Goal: Communication & Community: Participate in discussion

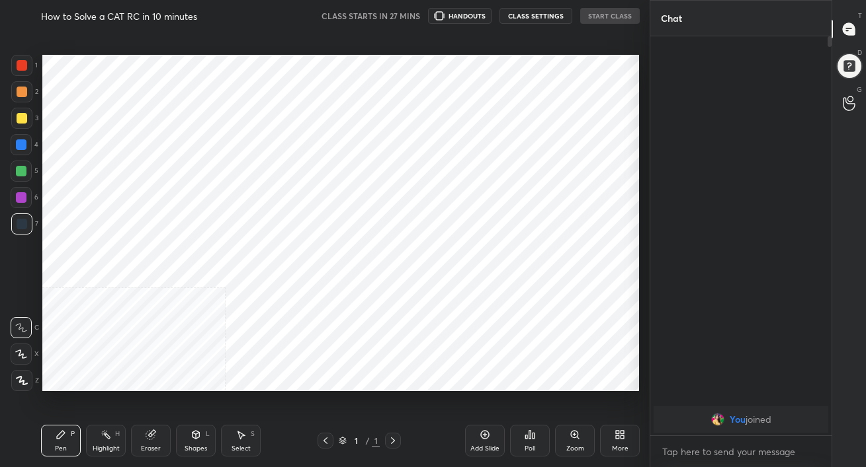
scroll to position [65738, 65525]
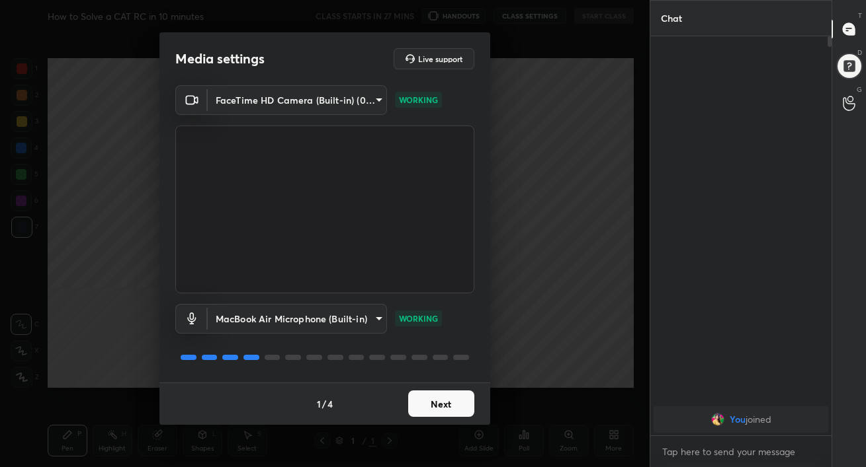
click at [440, 410] on button "Next" at bounding box center [441, 404] width 66 height 26
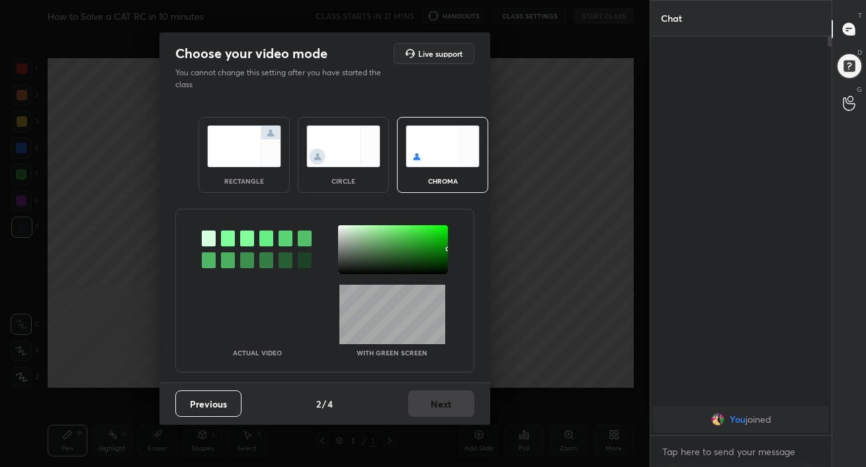
click at [261, 153] on img at bounding box center [244, 147] width 74 height 42
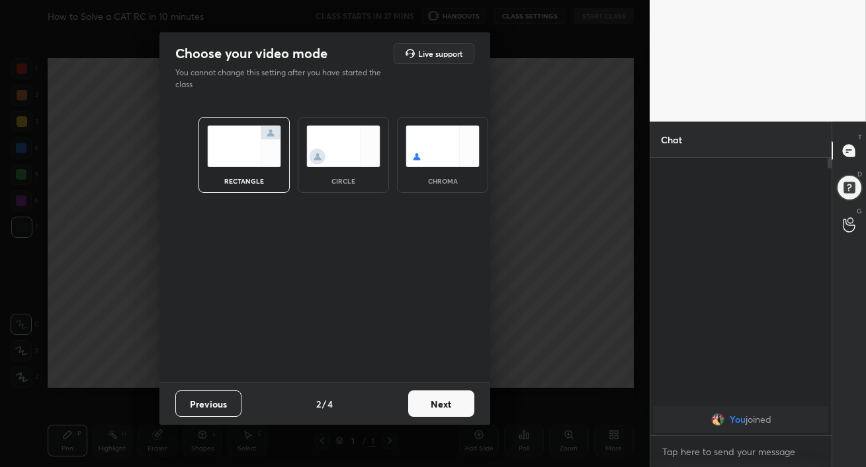
click at [435, 395] on button "Next" at bounding box center [441, 404] width 66 height 26
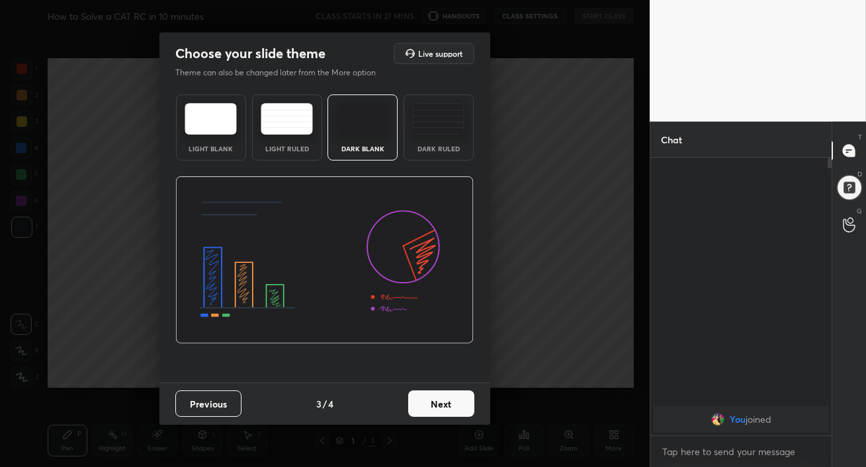
click at [436, 124] on img at bounding box center [438, 119] width 52 height 32
click at [455, 405] on button "Next" at bounding box center [441, 404] width 66 height 26
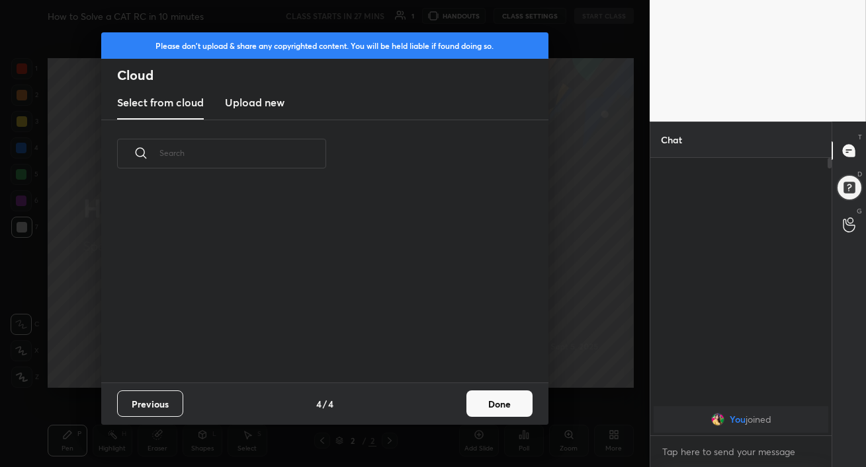
scroll to position [195, 425]
click at [250, 104] on h3 "Upload new" at bounding box center [255, 103] width 60 height 16
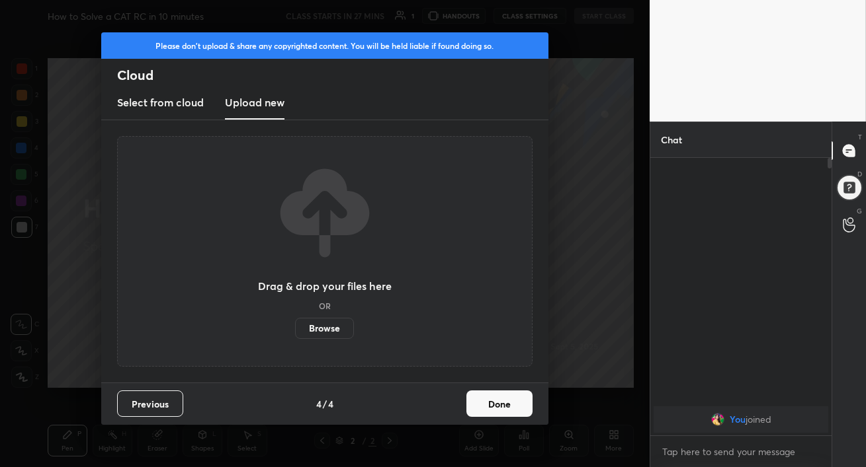
click at [328, 331] on label "Browse" at bounding box center [324, 328] width 59 height 21
click at [295, 331] on input "Browse" at bounding box center [295, 328] width 0 height 21
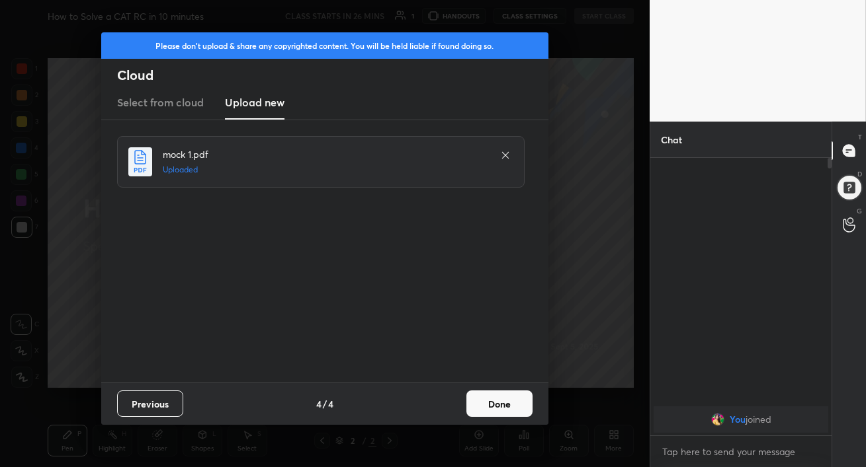
click at [499, 411] on button "Done" at bounding box center [499, 404] width 66 height 26
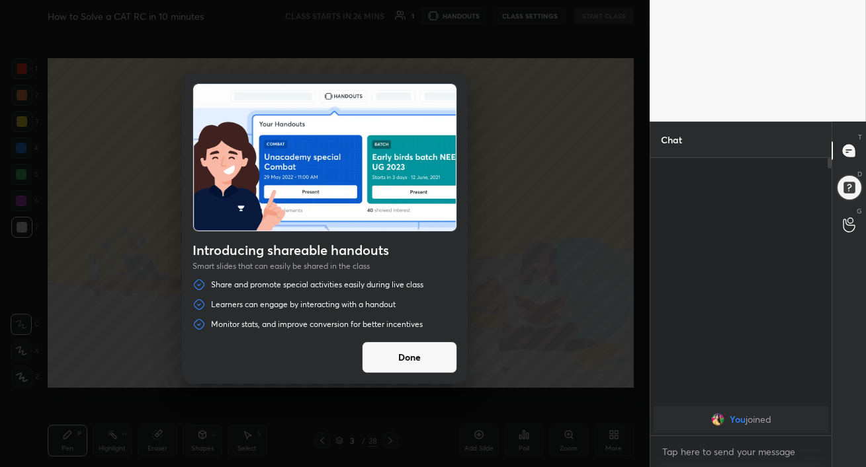
click at [407, 359] on button "Done" at bounding box center [409, 358] width 95 height 32
click at [407, 359] on div at bounding box center [324, 233] width 649 height 467
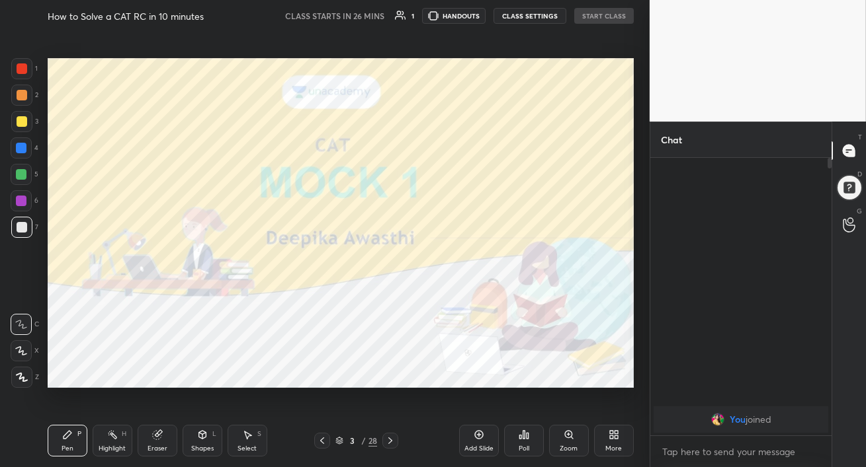
click at [394, 435] on div at bounding box center [390, 441] width 16 height 16
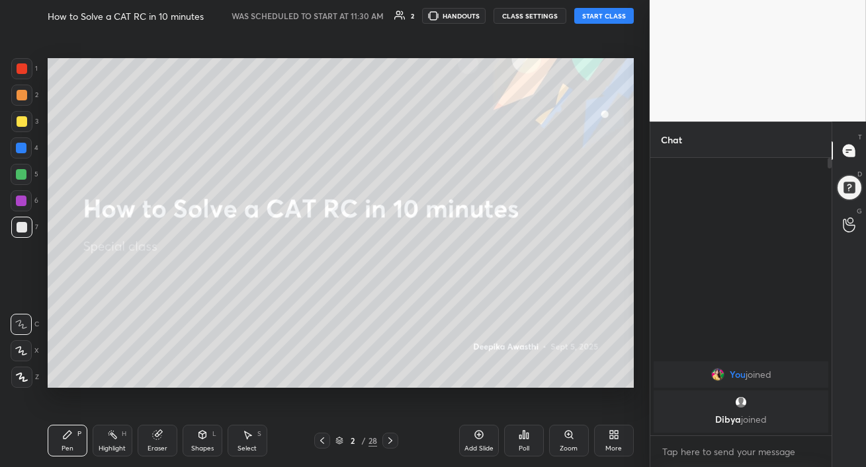
click at [606, 20] on button "START CLASS" at bounding box center [604, 16] width 60 height 16
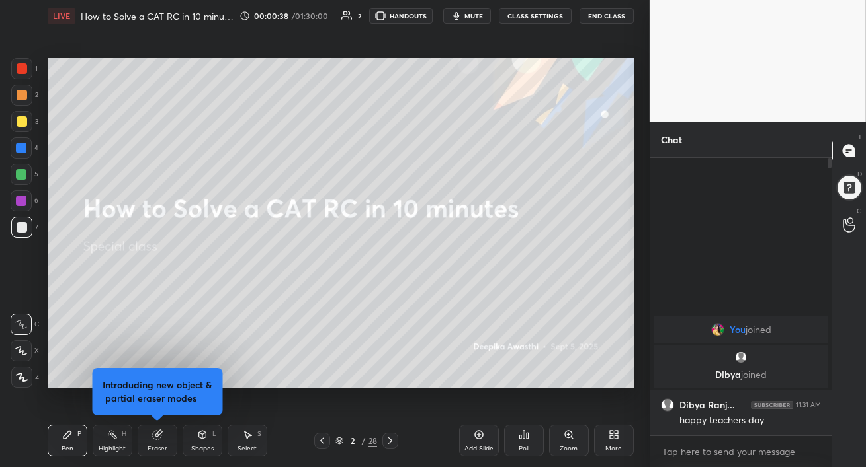
click at [462, 15] on icon "button" at bounding box center [456, 16] width 11 height 11
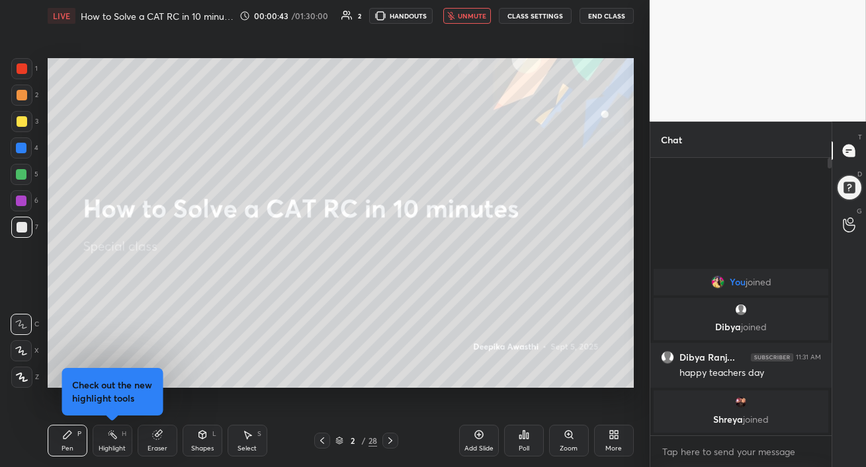
click at [469, 20] on span "unmute" at bounding box center [472, 15] width 28 height 9
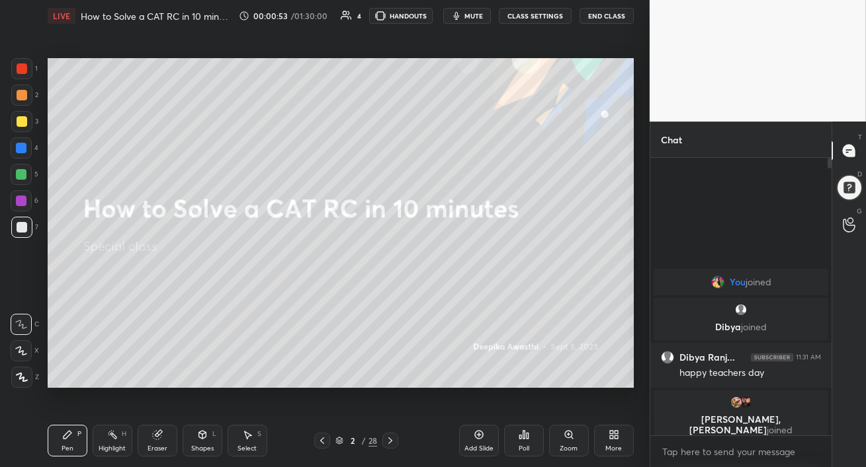
click at [20, 370] on div at bounding box center [21, 377] width 21 height 21
click at [20, 356] on div at bounding box center [21, 351] width 21 height 21
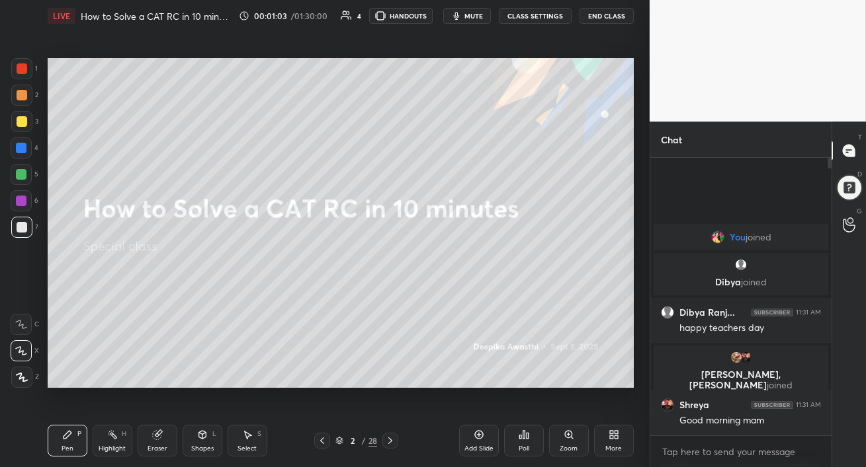
click at [20, 123] on div at bounding box center [22, 121] width 11 height 11
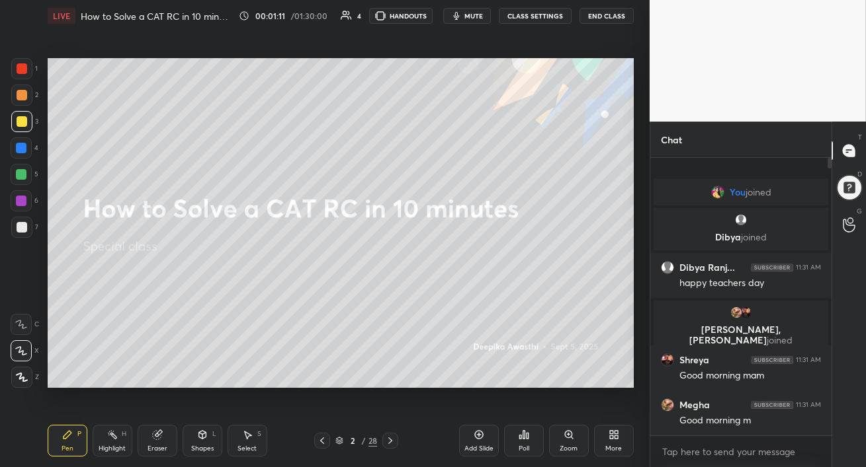
click at [24, 204] on div at bounding box center [21, 201] width 11 height 11
click at [23, 225] on div at bounding box center [22, 227] width 11 height 11
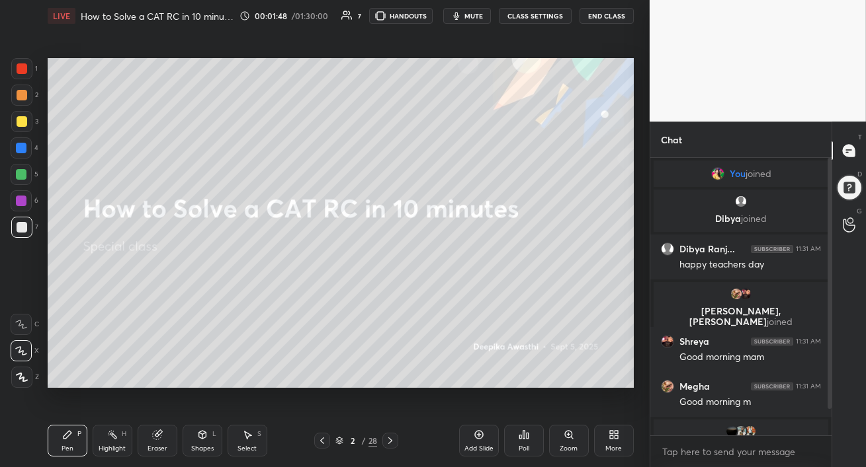
scroll to position [29, 0]
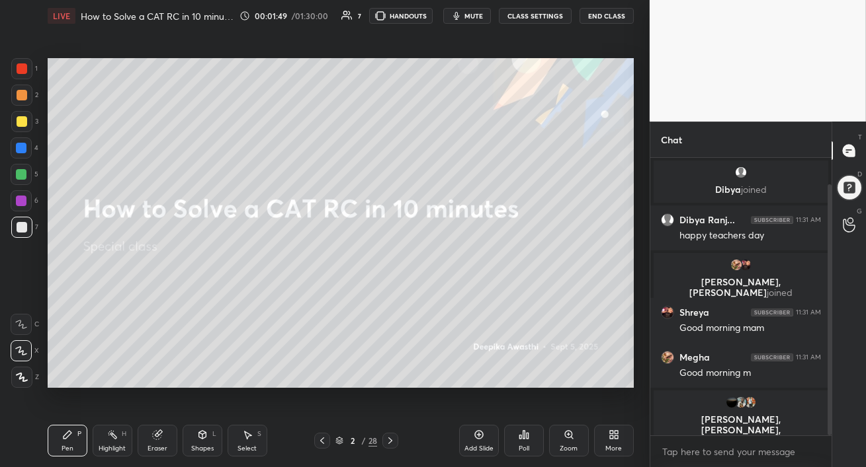
drag, startPoint x: 829, startPoint y: 401, endPoint x: 827, endPoint y: 435, distance: 33.8
click at [829, 432] on div at bounding box center [829, 309] width 4 height 251
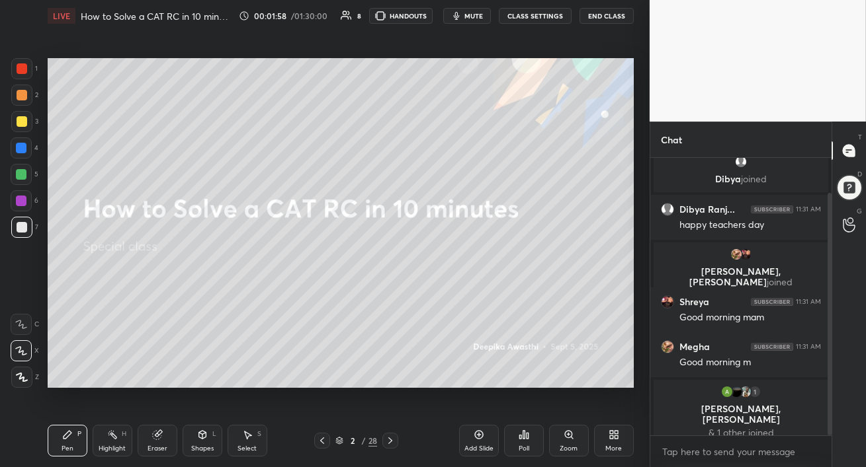
drag, startPoint x: 20, startPoint y: 120, endPoint x: 34, endPoint y: 125, distance: 15.5
click at [20, 120] on div at bounding box center [22, 121] width 11 height 11
click at [24, 124] on div at bounding box center [22, 121] width 11 height 11
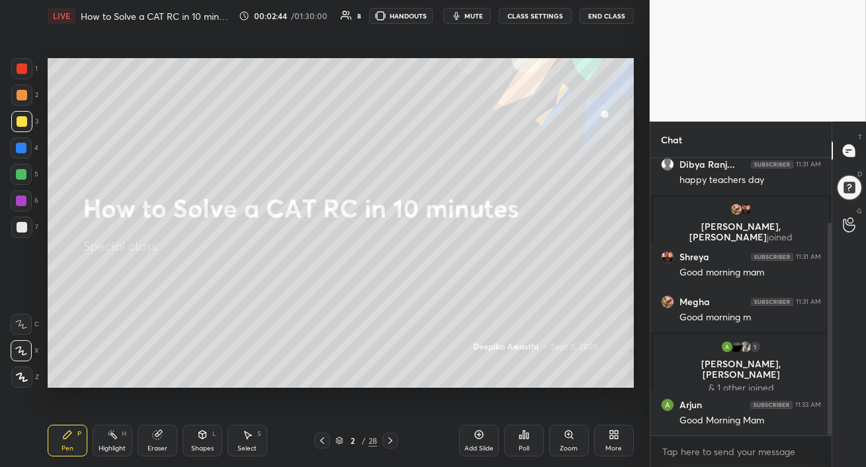
scroll to position [129, 0]
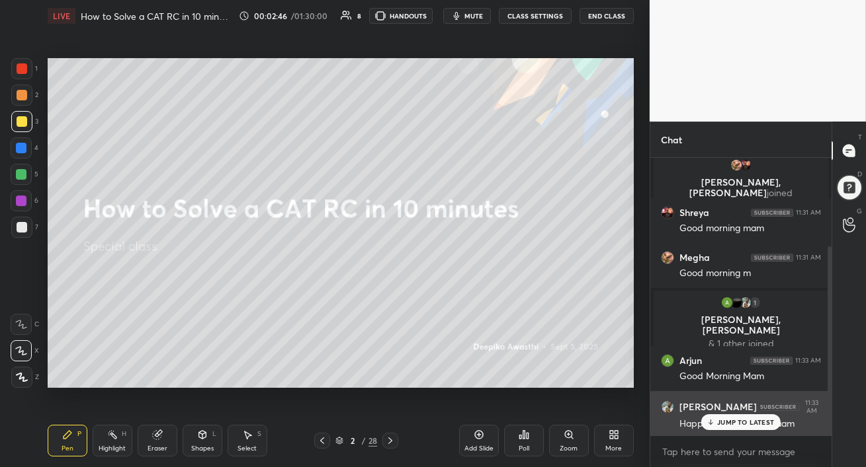
click at [706, 423] on div "JUMP TO LATEST" at bounding box center [740, 423] width 79 height 16
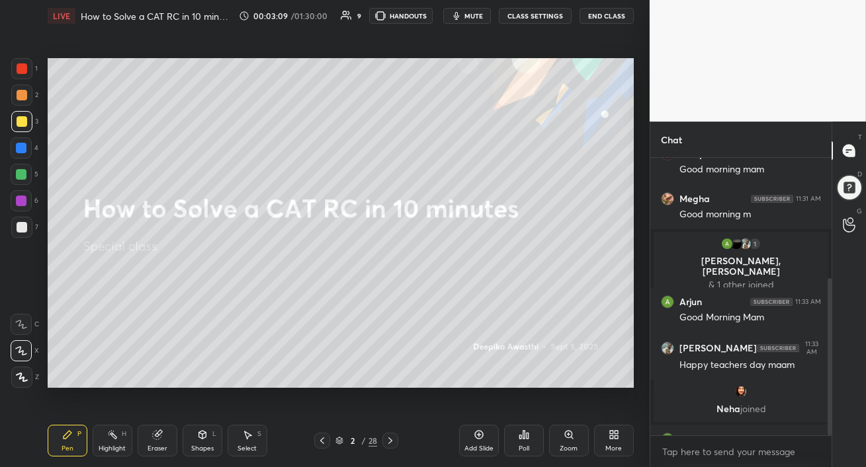
scroll to position [212, 0]
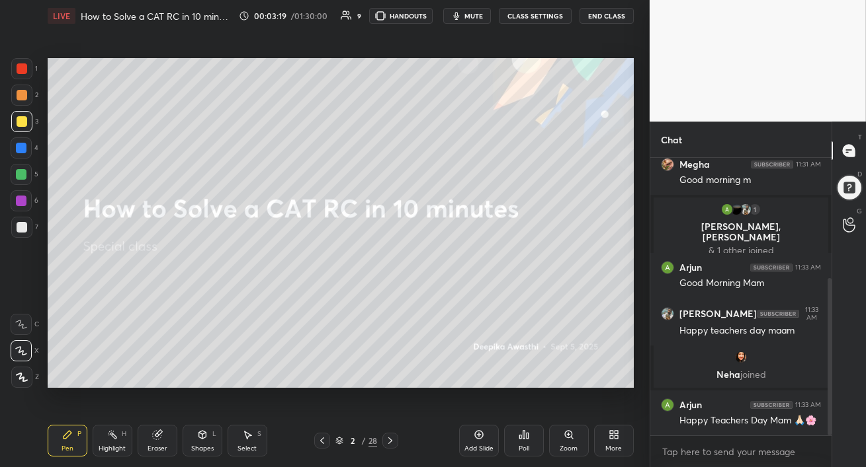
click at [13, 122] on div at bounding box center [21, 121] width 21 height 21
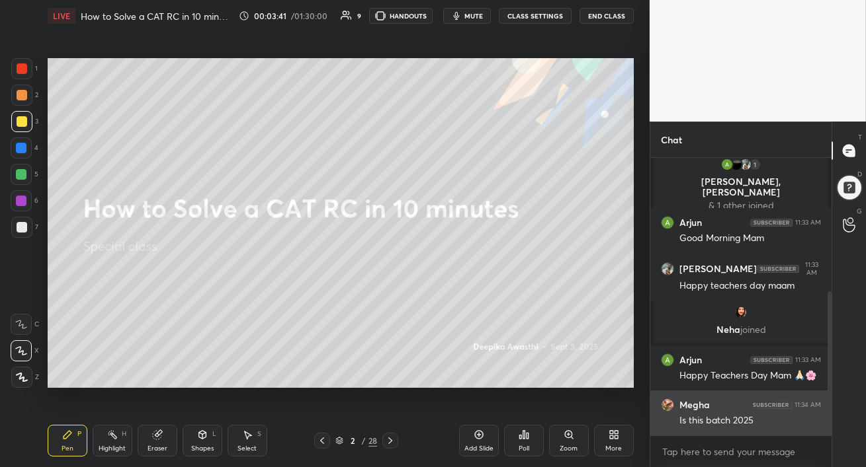
click at [687, 407] on h6 "Megha" at bounding box center [694, 405] width 30 height 12
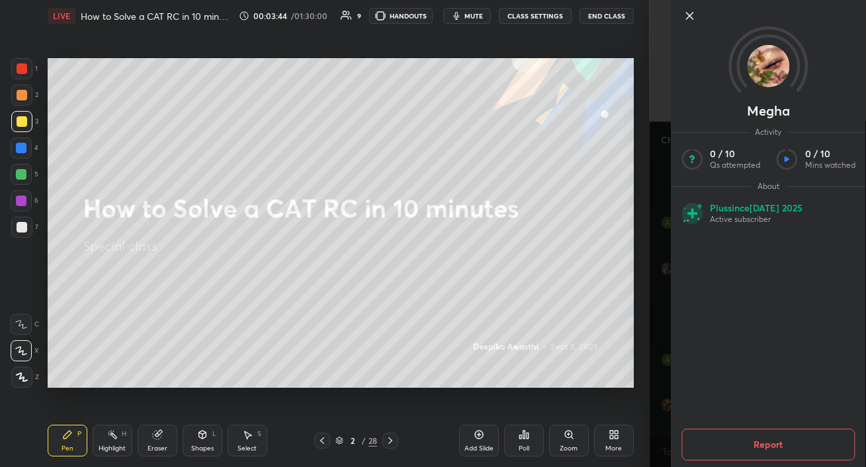
click at [689, 13] on icon at bounding box center [689, 16] width 16 height 16
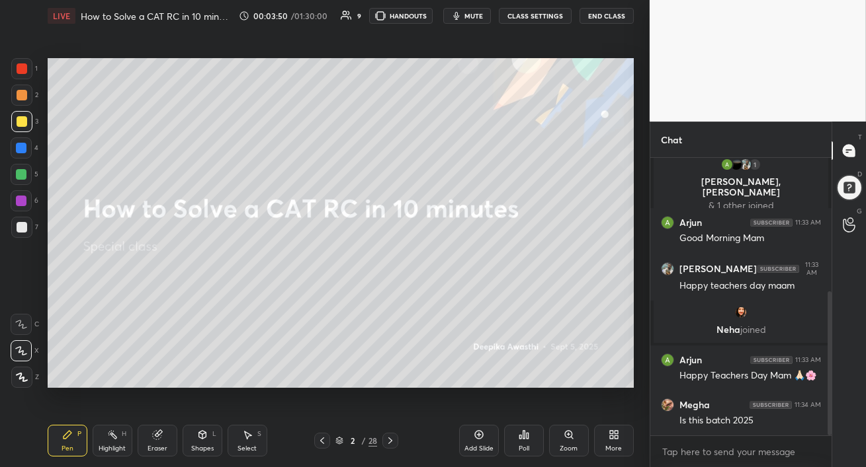
click at [19, 117] on div at bounding box center [22, 121] width 11 height 11
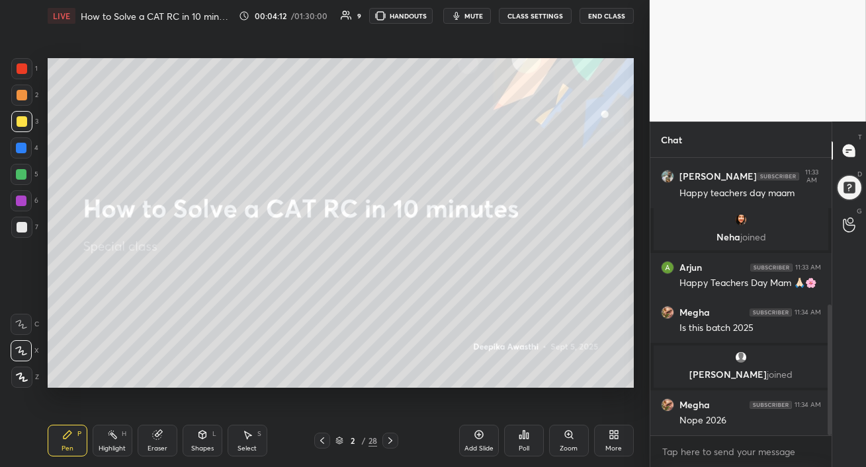
scroll to position [324, 0]
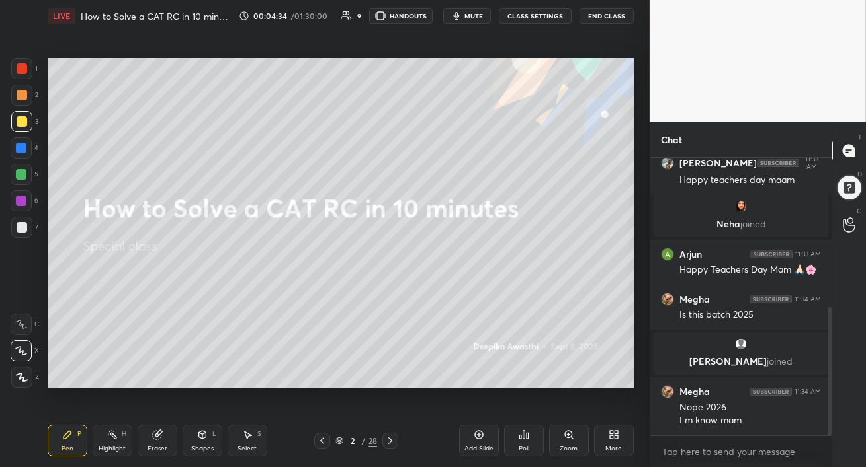
click at [393, 444] on icon at bounding box center [390, 441] width 11 height 11
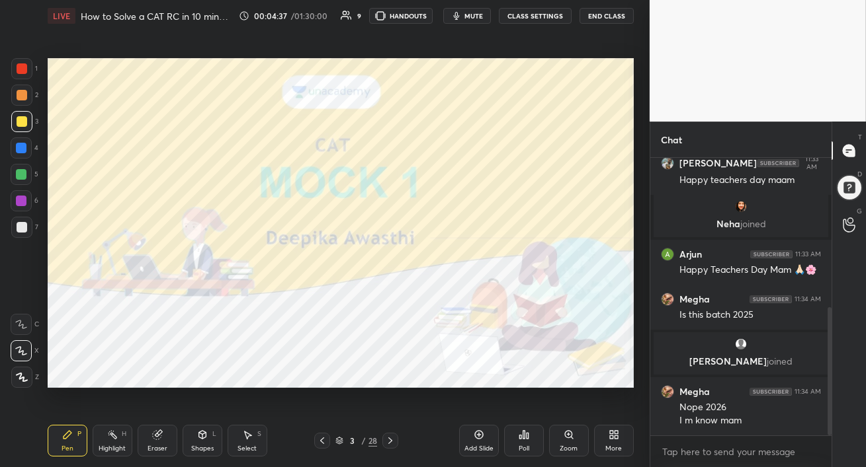
click at [21, 153] on div at bounding box center [21, 148] width 21 height 21
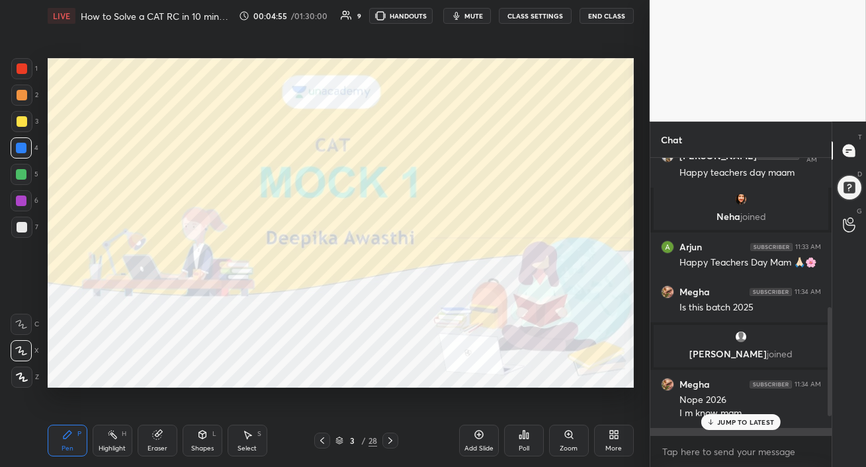
click at [748, 422] on p "JUMP TO LATEST" at bounding box center [745, 423] width 57 height 8
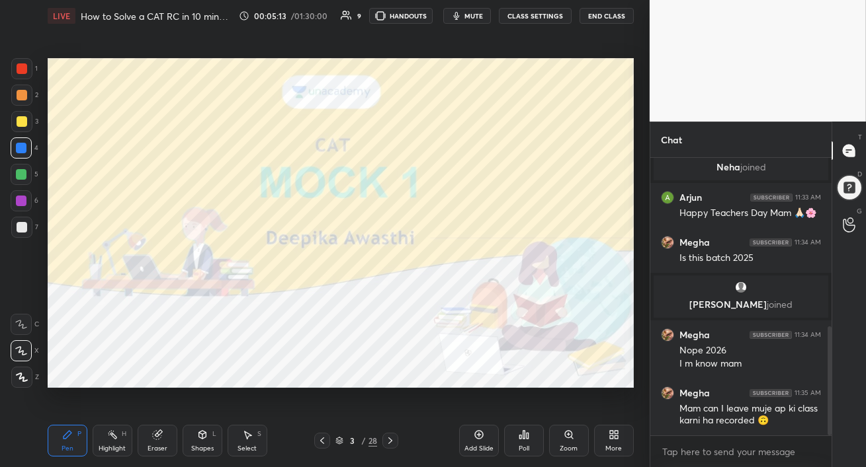
click at [22, 180] on div at bounding box center [21, 174] width 21 height 21
click at [19, 124] on div at bounding box center [22, 121] width 11 height 11
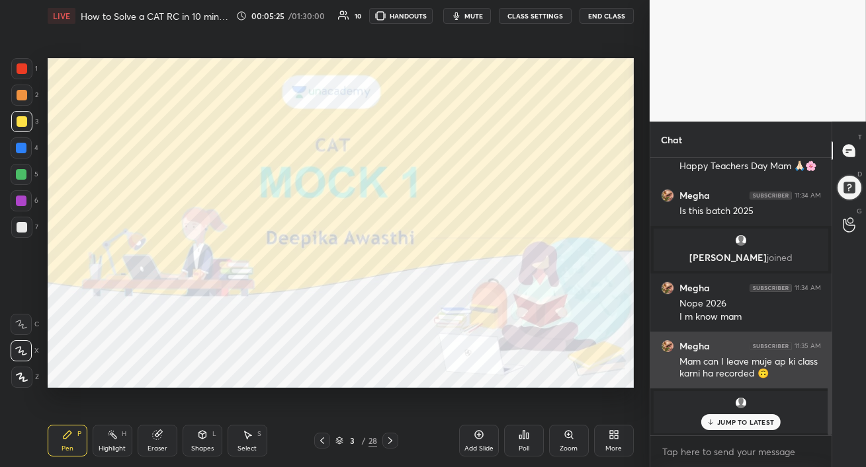
scroll to position [522, 0]
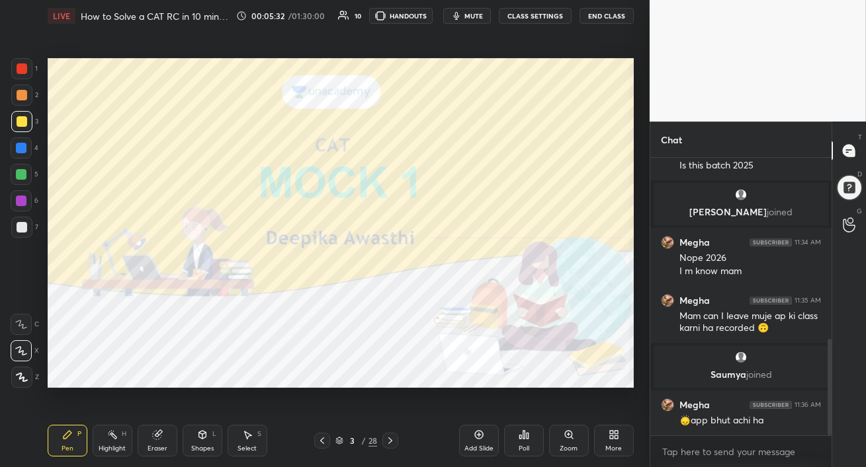
drag, startPoint x: 15, startPoint y: 150, endPoint x: 42, endPoint y: 154, distance: 27.4
click at [15, 151] on div at bounding box center [21, 148] width 21 height 21
click at [22, 74] on div at bounding box center [21, 68] width 21 height 21
click at [17, 98] on div at bounding box center [22, 95] width 11 height 11
drag, startPoint x: 27, startPoint y: 203, endPoint x: 43, endPoint y: 204, distance: 15.9
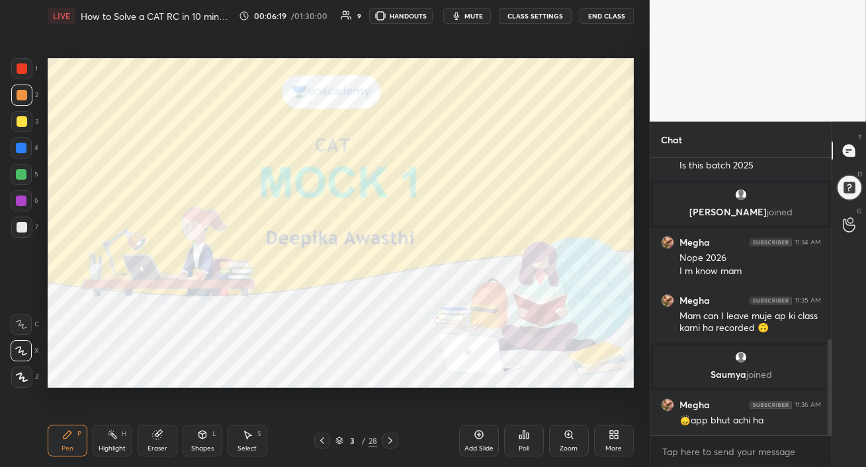
click at [27, 203] on div at bounding box center [21, 200] width 21 height 21
drag, startPoint x: 16, startPoint y: 153, endPoint x: 38, endPoint y: 151, distance: 21.9
click at [16, 153] on div at bounding box center [21, 148] width 21 height 21
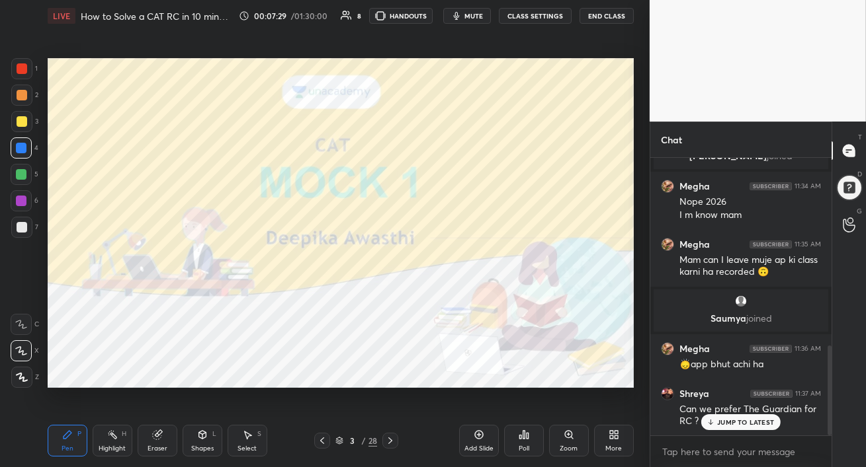
click at [22, 183] on div at bounding box center [21, 174] width 21 height 21
click at [742, 423] on p "JUMP TO LATEST" at bounding box center [745, 423] width 57 height 8
click at [20, 149] on div at bounding box center [21, 148] width 11 height 11
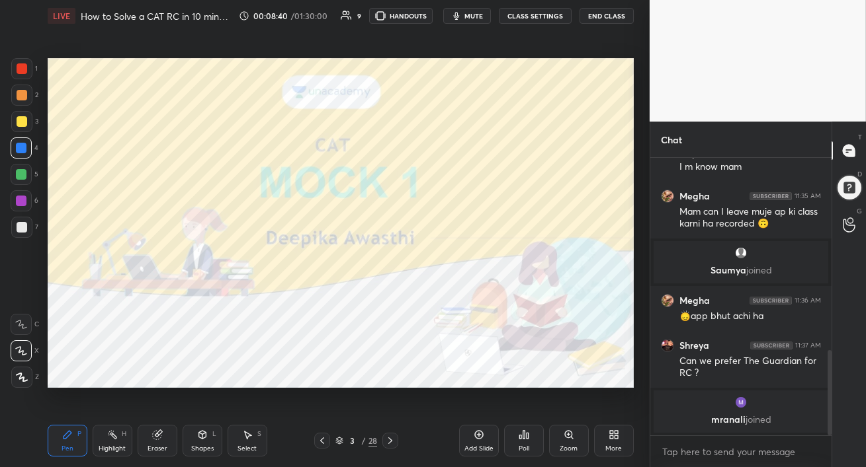
click at [389, 440] on icon at bounding box center [390, 441] width 11 height 11
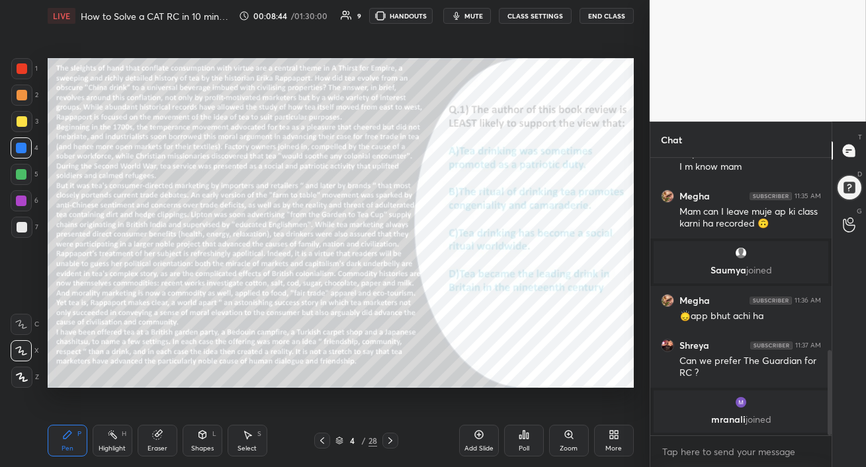
click at [19, 99] on div at bounding box center [22, 95] width 11 height 11
click at [474, 13] on span "mute" at bounding box center [473, 15] width 19 height 9
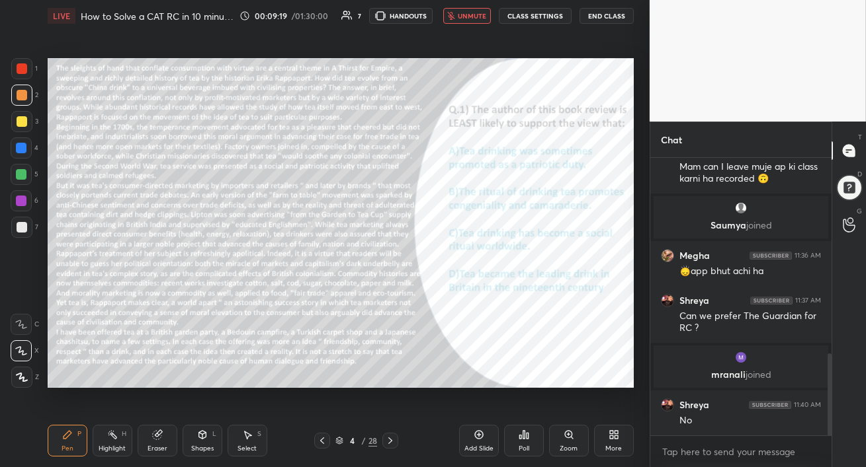
click at [471, 17] on span "unmute" at bounding box center [472, 15] width 28 height 9
click at [17, 179] on div at bounding box center [21, 174] width 11 height 11
click at [24, 207] on div at bounding box center [21, 200] width 21 height 21
drag, startPoint x: 22, startPoint y: 375, endPoint x: 45, endPoint y: 371, distance: 22.8
click at [23, 375] on icon at bounding box center [22, 377] width 12 height 9
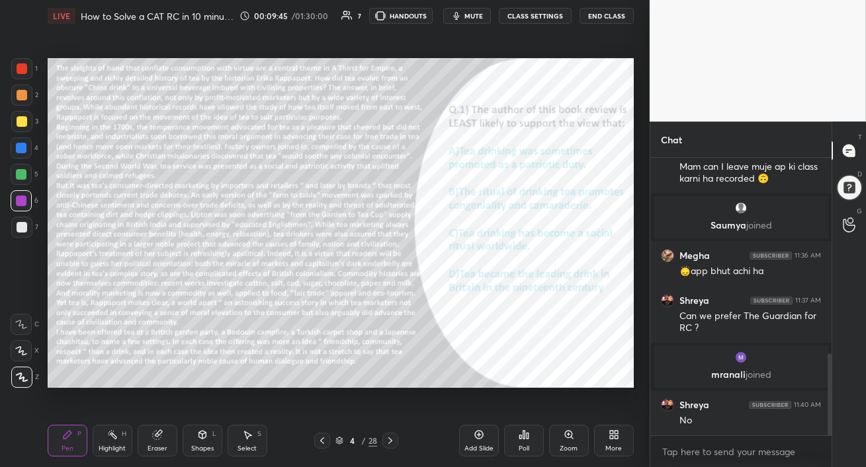
click at [478, 17] on span "mute" at bounding box center [473, 15] width 19 height 9
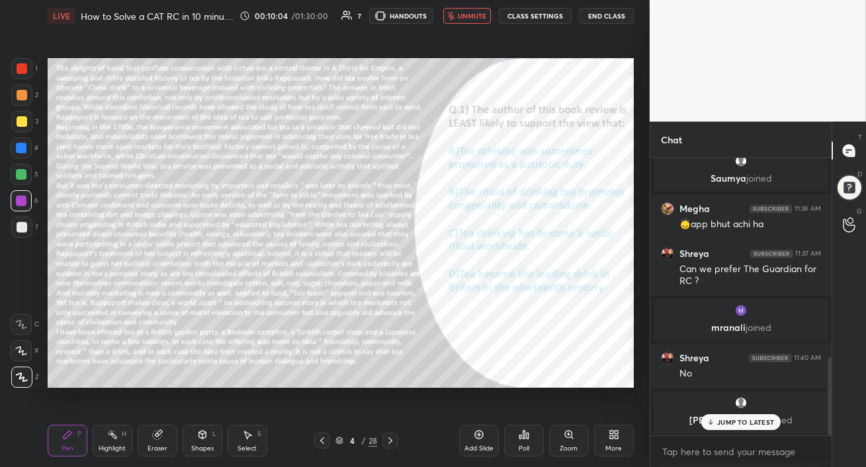
click at [712, 425] on icon at bounding box center [710, 423] width 9 height 8
click at [468, 16] on span "unmute" at bounding box center [472, 15] width 28 height 9
click at [406, 18] on button "HANDOUTS" at bounding box center [400, 16] width 63 height 16
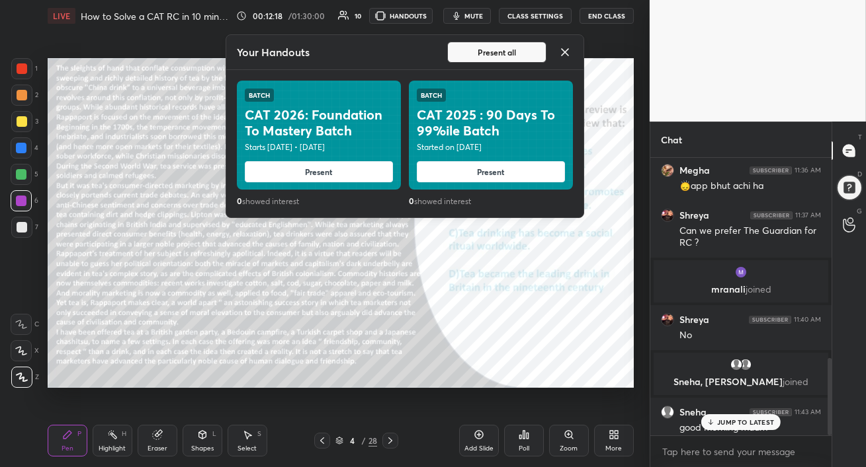
scroll to position [715, 0]
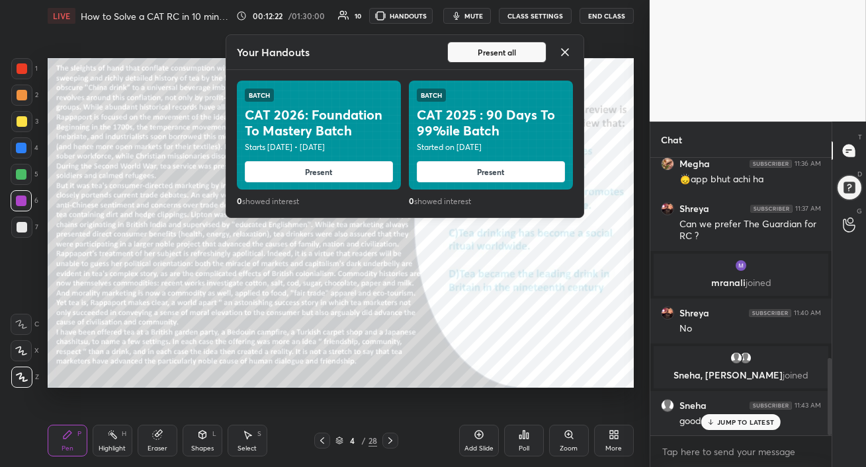
click at [568, 52] on icon at bounding box center [564, 52] width 7 height 7
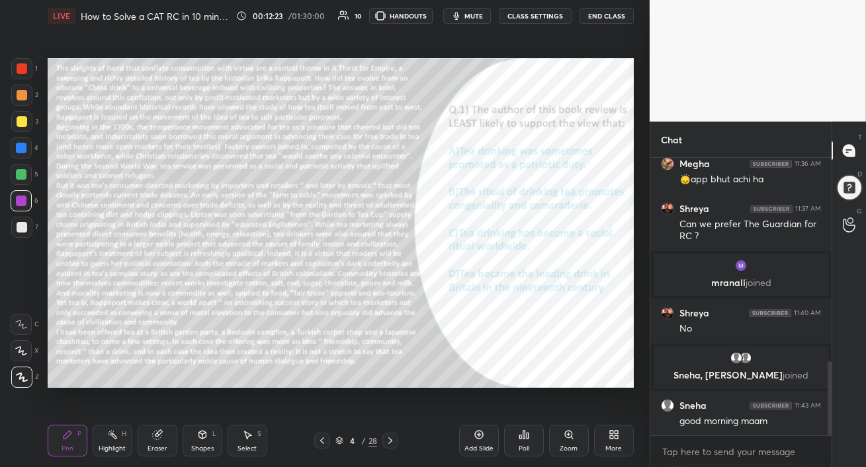
scroll to position [760, 0]
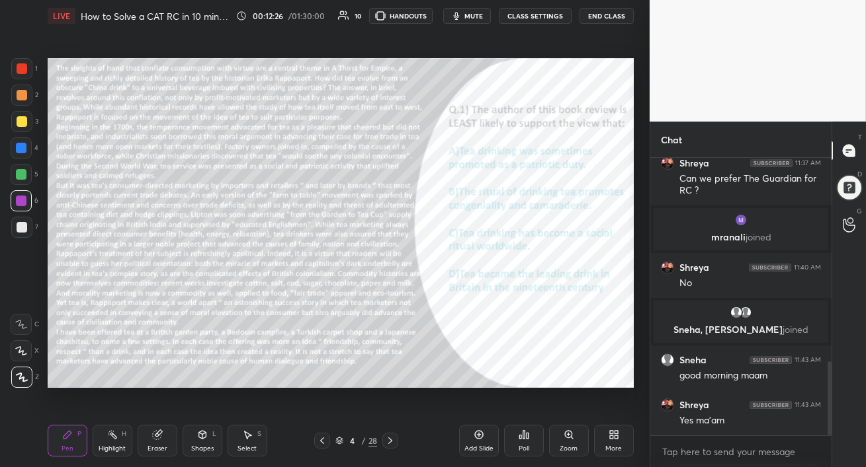
click at [20, 96] on div at bounding box center [22, 95] width 11 height 11
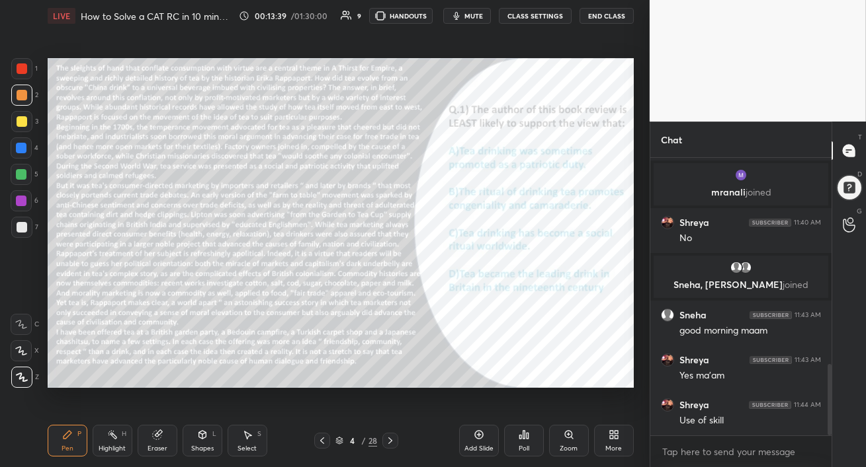
drag, startPoint x: 24, startPoint y: 126, endPoint x: 35, endPoint y: 127, distance: 10.6
click at [24, 127] on div at bounding box center [21, 121] width 21 height 21
drag, startPoint x: 28, startPoint y: 120, endPoint x: 35, endPoint y: 120, distance: 7.3
click at [28, 120] on div at bounding box center [21, 121] width 21 height 21
click at [20, 198] on div at bounding box center [21, 201] width 11 height 11
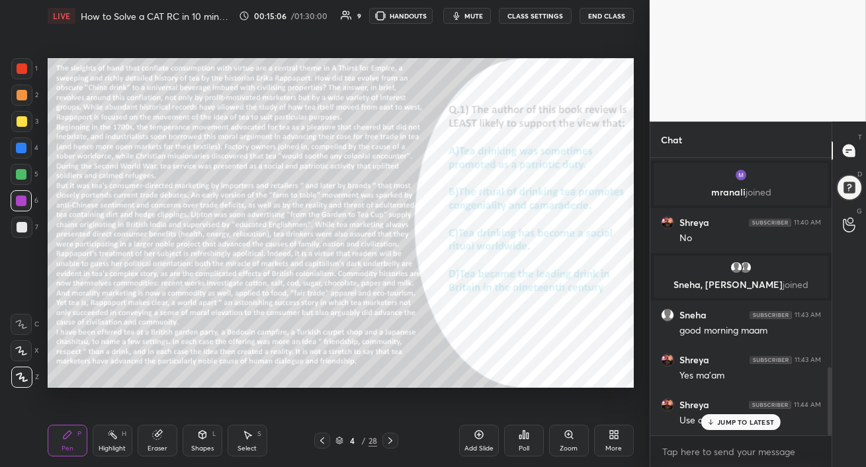
scroll to position [850, 0]
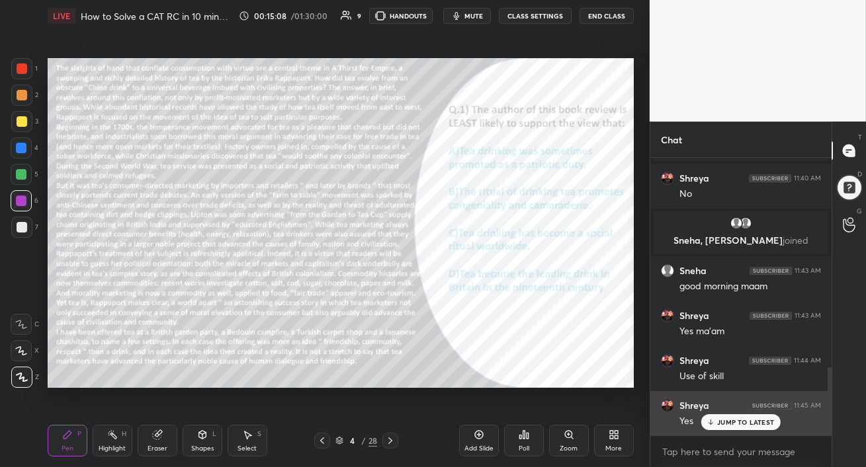
click at [719, 425] on p "JUMP TO LATEST" at bounding box center [745, 423] width 57 height 8
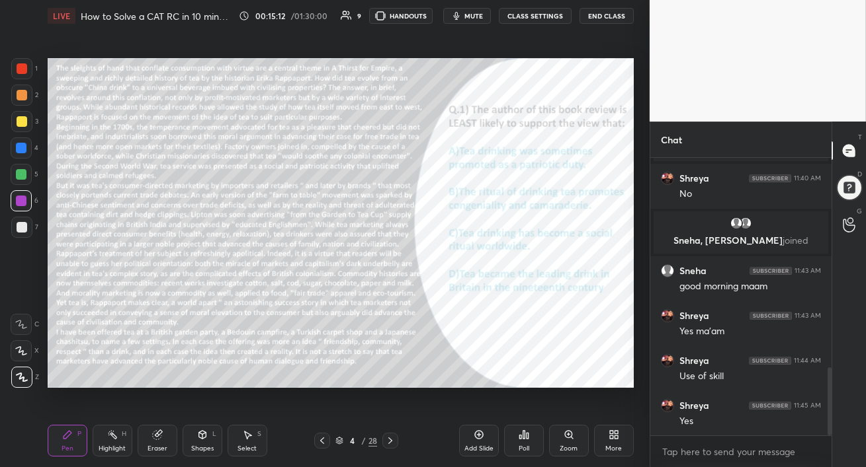
click at [389, 442] on icon at bounding box center [390, 441] width 11 height 11
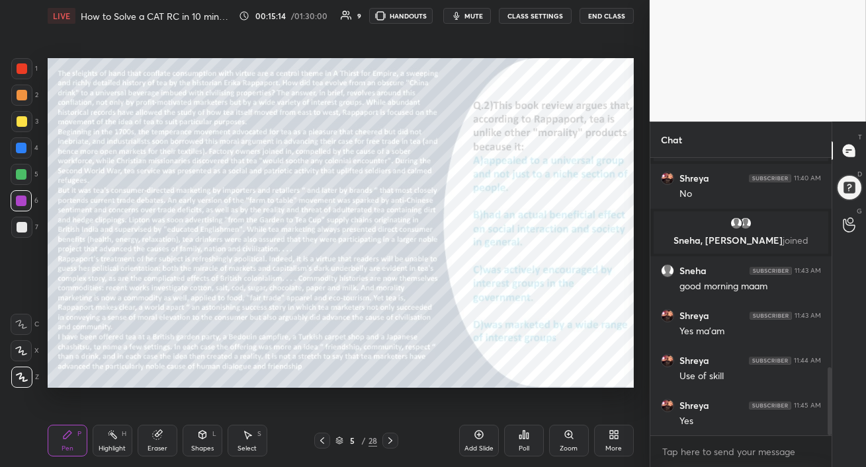
click at [20, 120] on div at bounding box center [22, 121] width 11 height 11
drag, startPoint x: 20, startPoint y: 200, endPoint x: 37, endPoint y: 192, distance: 18.6
click at [20, 200] on div at bounding box center [21, 201] width 11 height 11
click at [475, 16] on span "mute" at bounding box center [473, 15] width 19 height 9
click at [477, 16] on span "unmute" at bounding box center [472, 15] width 28 height 9
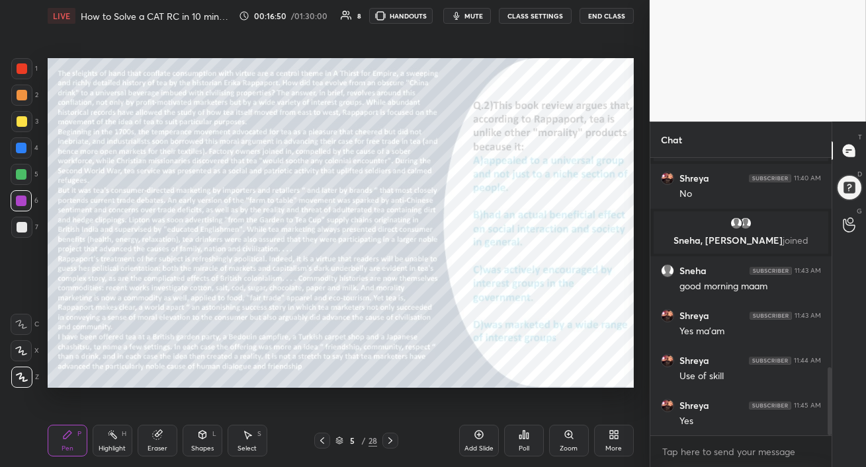
click at [22, 222] on div at bounding box center [22, 227] width 11 height 11
click at [20, 202] on div at bounding box center [21, 201] width 11 height 11
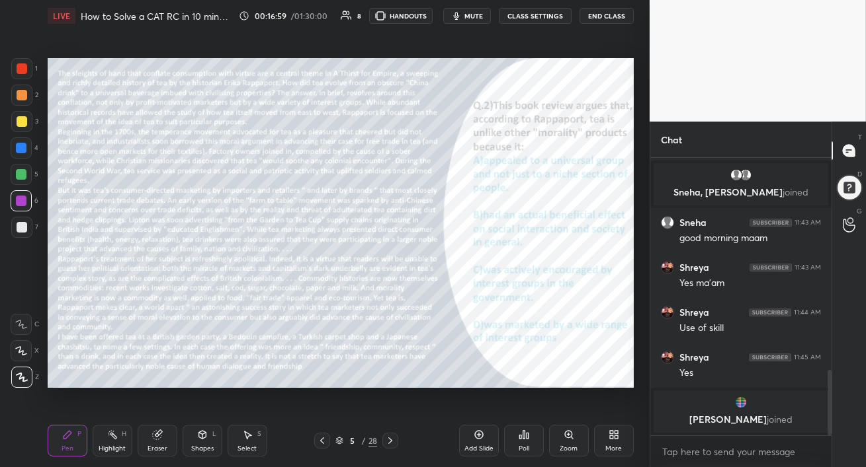
scroll to position [906, 0]
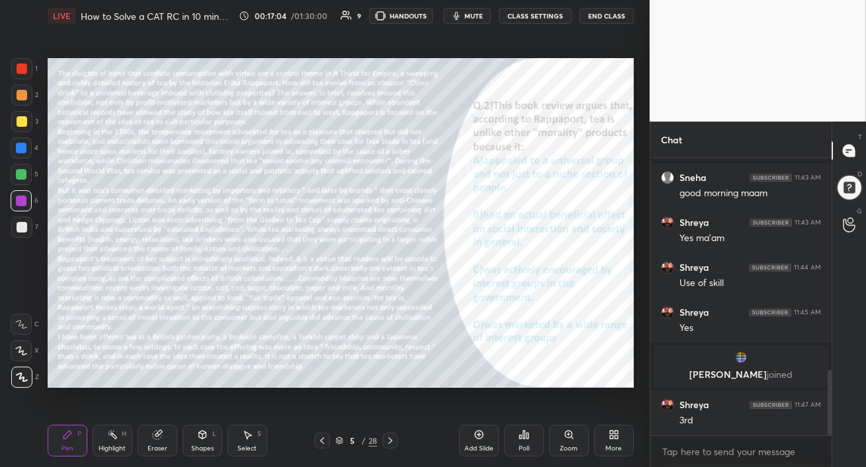
click at [473, 16] on span "mute" at bounding box center [473, 15] width 19 height 9
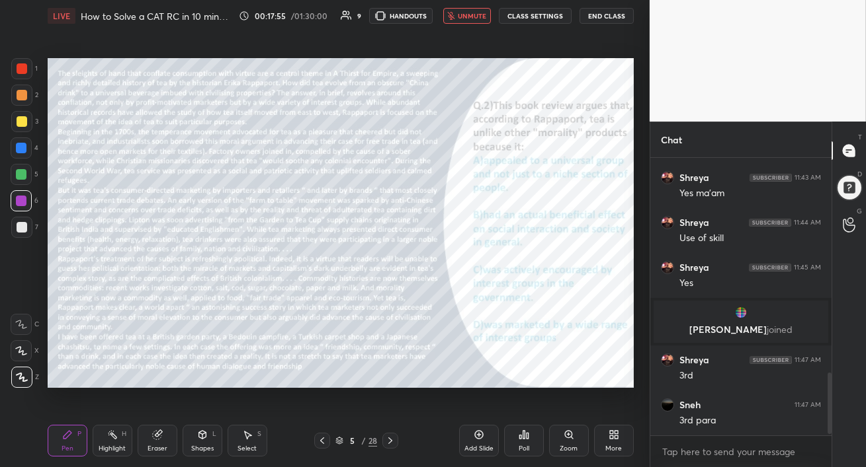
scroll to position [995, 0]
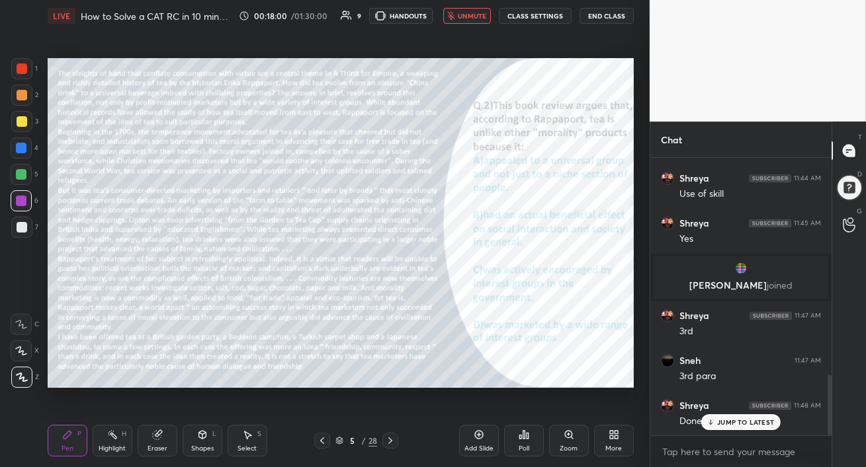
click at [463, 16] on span "unmute" at bounding box center [472, 15] width 28 height 9
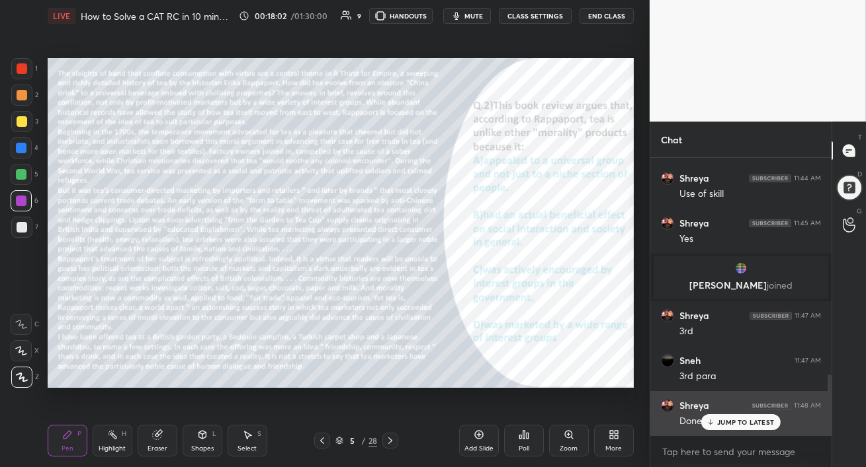
click at [725, 423] on p "JUMP TO LATEST" at bounding box center [745, 423] width 57 height 8
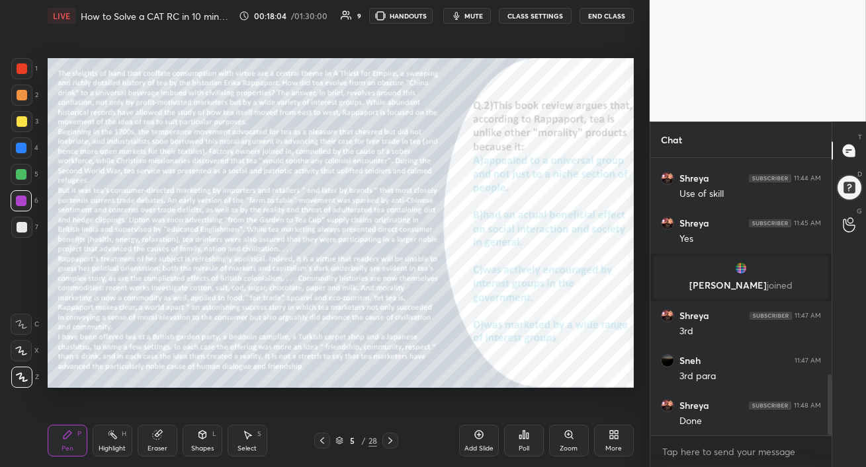
click at [532, 445] on div "Poll" at bounding box center [524, 441] width 40 height 32
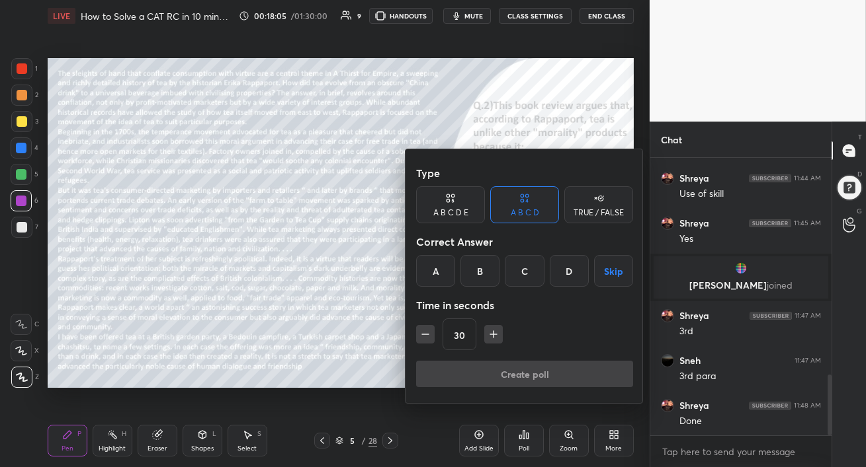
click at [483, 274] on div "B" at bounding box center [479, 271] width 39 height 32
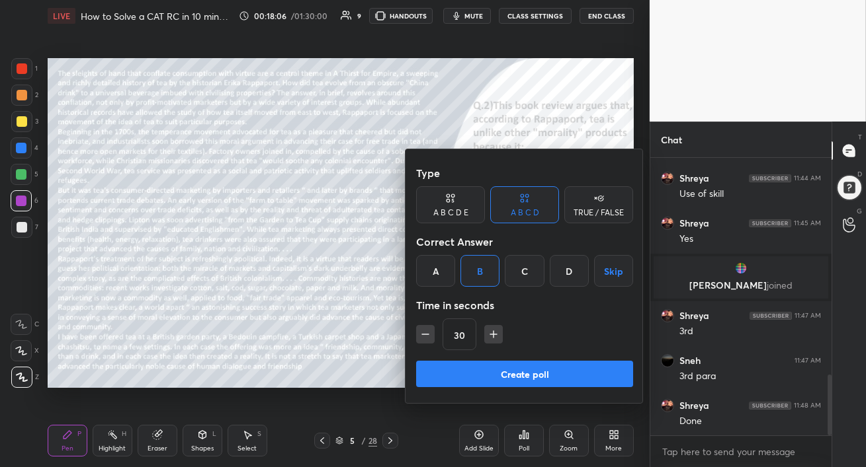
click at [515, 382] on button "Create poll" at bounding box center [524, 374] width 217 height 26
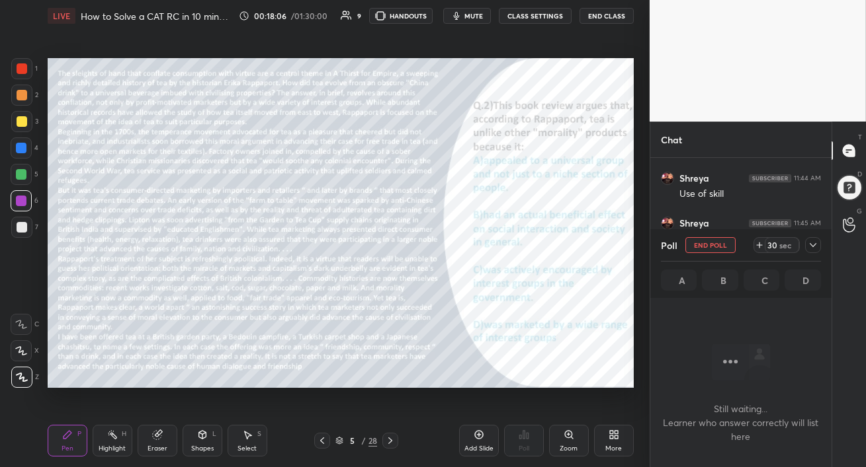
scroll to position [5, 4]
click at [476, 17] on span "mute" at bounding box center [473, 15] width 19 height 9
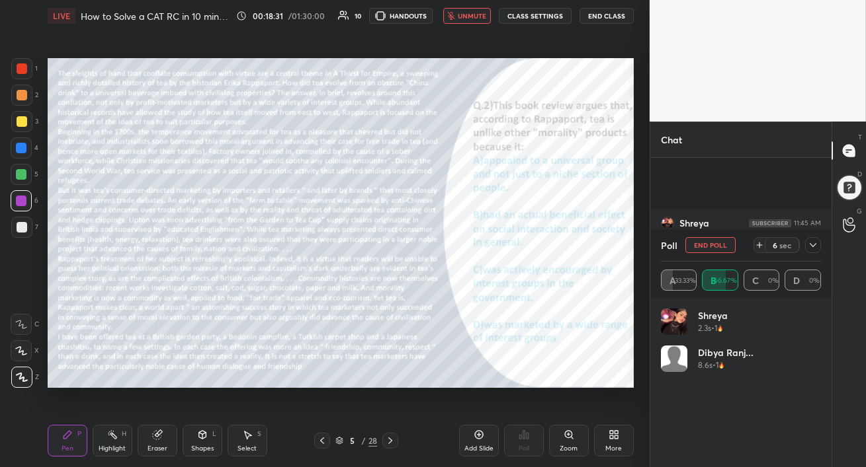
scroll to position [1112, 0]
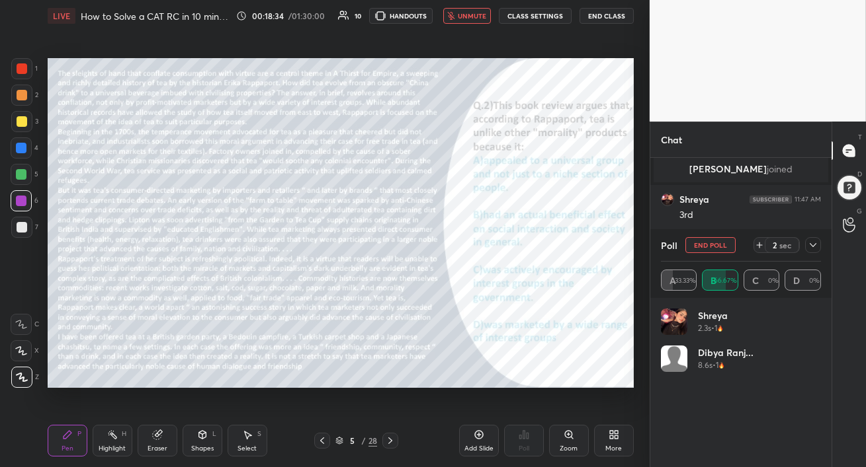
click at [477, 15] on span "unmute" at bounding box center [472, 15] width 28 height 9
click at [815, 247] on icon at bounding box center [812, 245] width 7 height 7
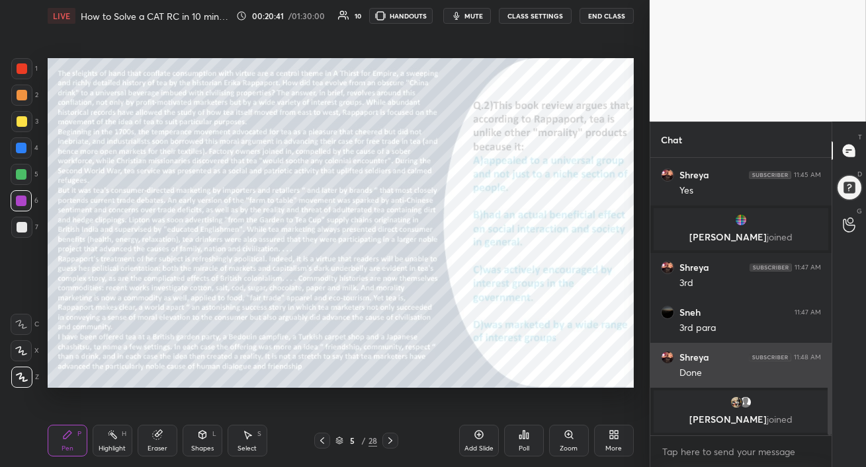
scroll to position [1012, 0]
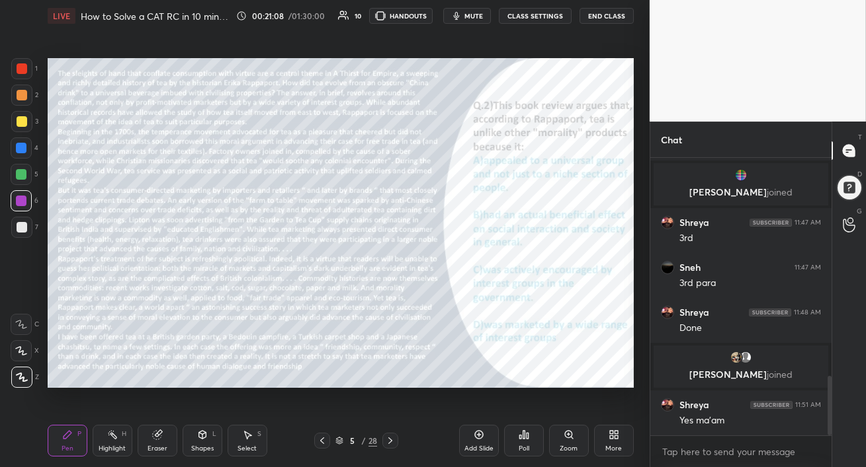
click at [391, 442] on icon at bounding box center [390, 441] width 11 height 11
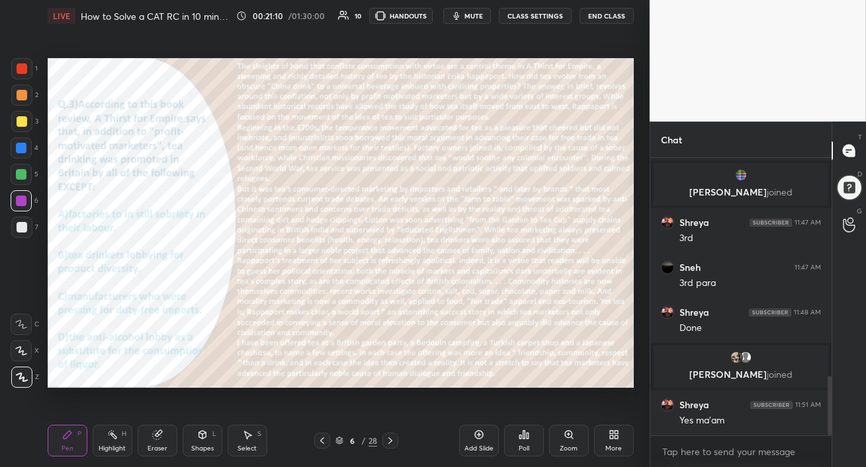
click at [24, 150] on div at bounding box center [21, 148] width 11 height 11
click at [473, 16] on span "mute" at bounding box center [473, 15] width 19 height 9
click at [469, 17] on span "unmute" at bounding box center [472, 15] width 28 height 9
click at [468, 15] on span "mute" at bounding box center [473, 15] width 19 height 9
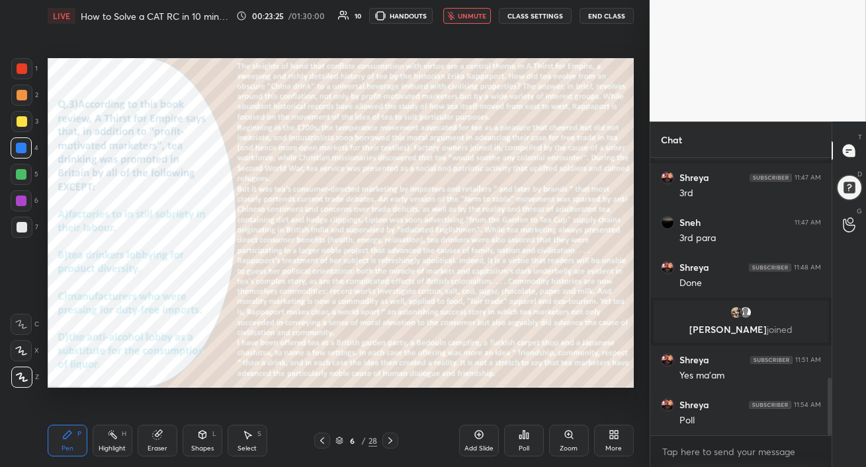
click at [477, 14] on span "unmute" at bounding box center [472, 15] width 28 height 9
click at [524, 447] on div "Poll" at bounding box center [523, 449] width 11 height 7
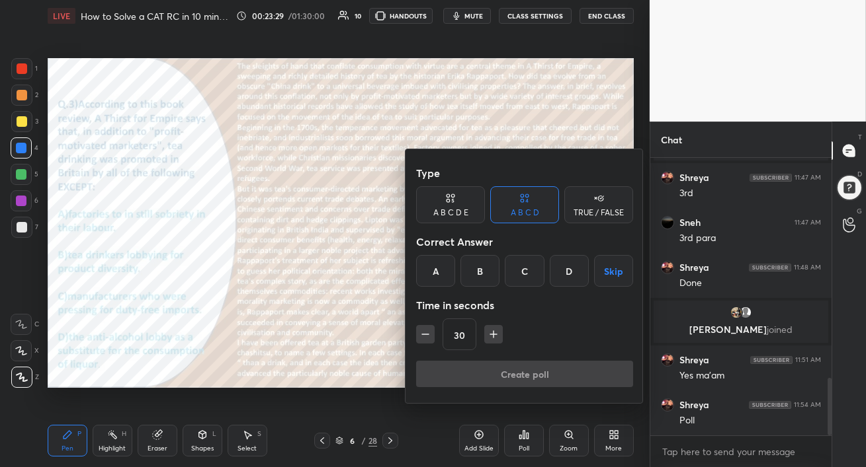
click at [473, 278] on div "B" at bounding box center [479, 271] width 39 height 32
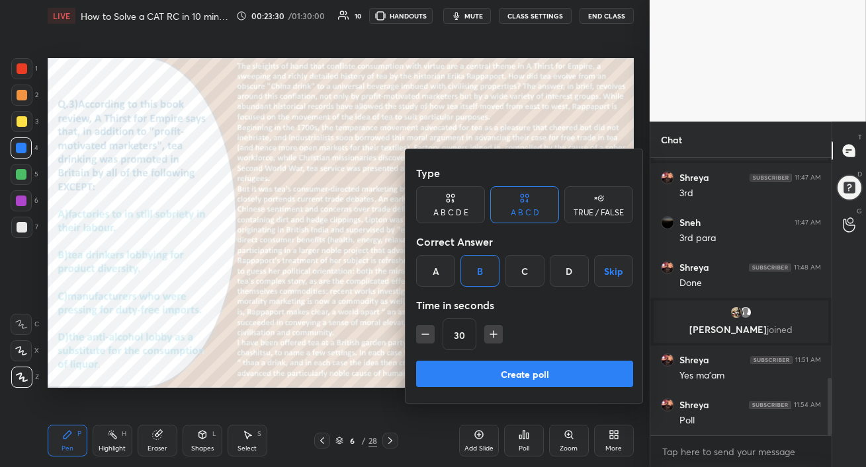
click at [489, 371] on button "Create poll" at bounding box center [524, 374] width 217 height 26
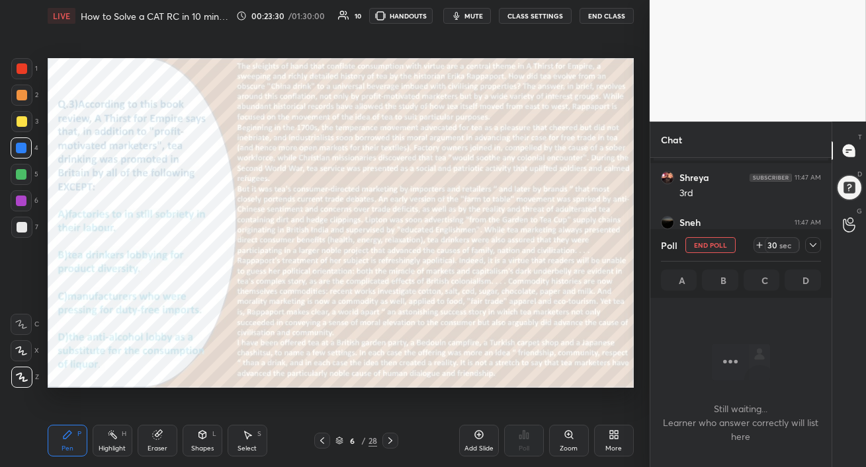
scroll to position [5, 4]
click at [473, 15] on span "mute" at bounding box center [473, 15] width 19 height 9
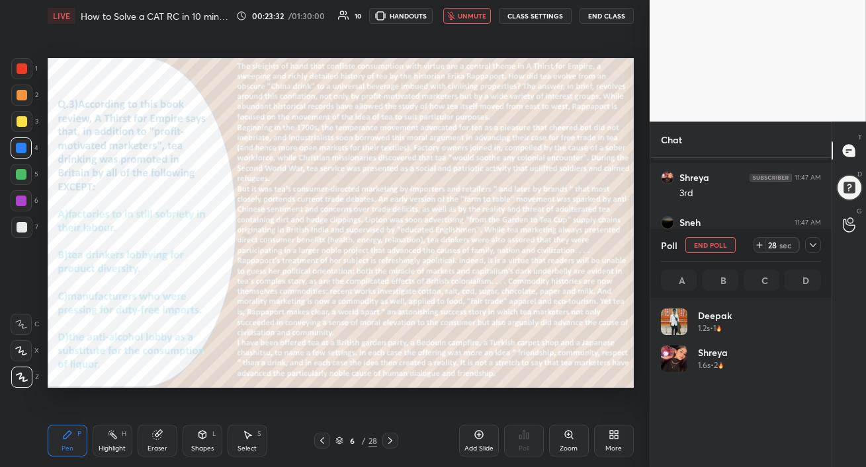
scroll to position [155, 156]
click at [473, 15] on span "unmute" at bounding box center [472, 15] width 28 height 9
click at [813, 245] on icon at bounding box center [812, 245] width 11 height 11
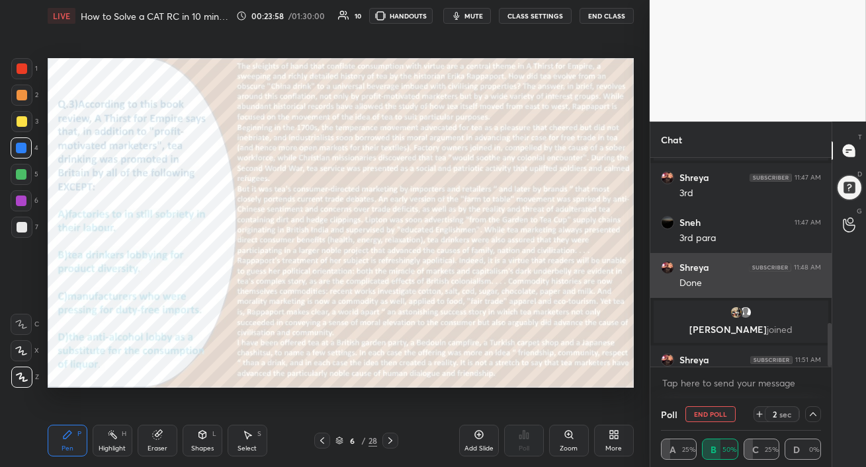
scroll to position [0, 4]
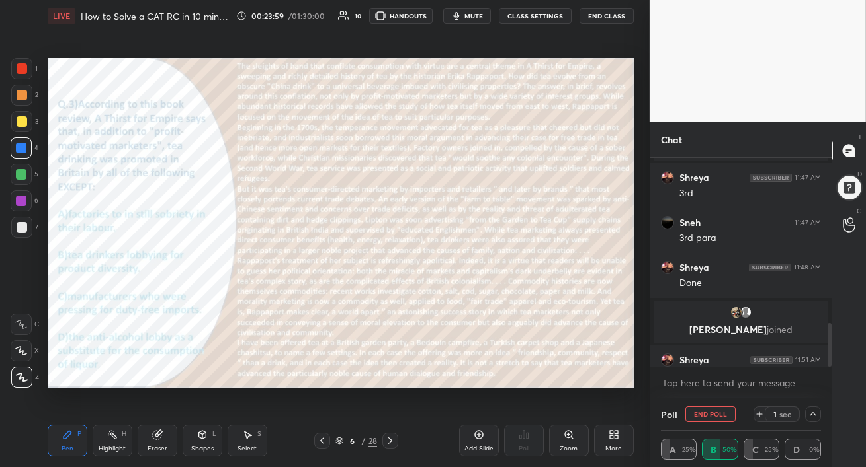
click at [704, 411] on button "End Poll" at bounding box center [710, 415] width 50 height 16
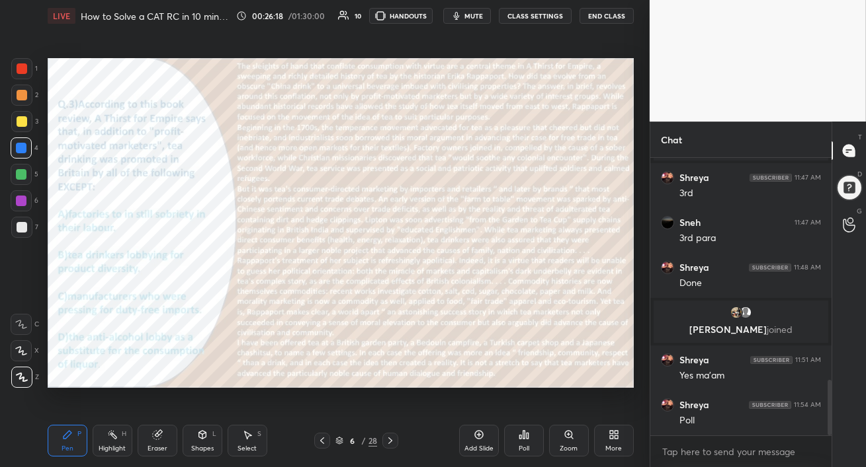
scroll to position [1104, 0]
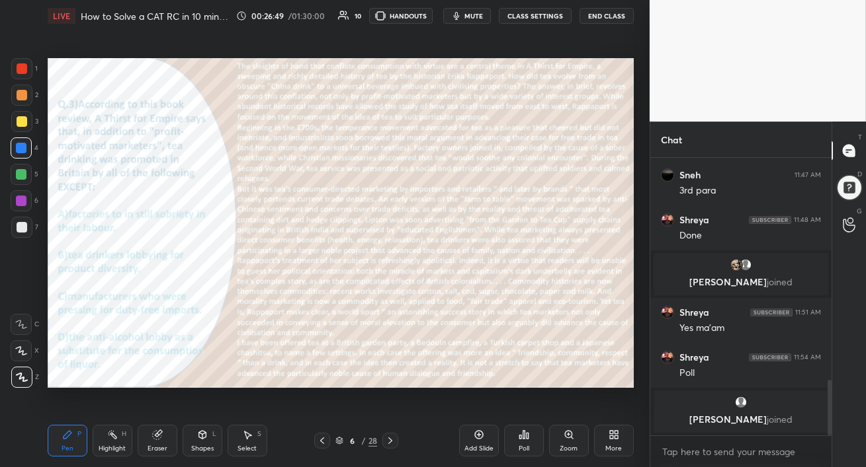
click at [393, 442] on icon at bounding box center [390, 441] width 11 height 11
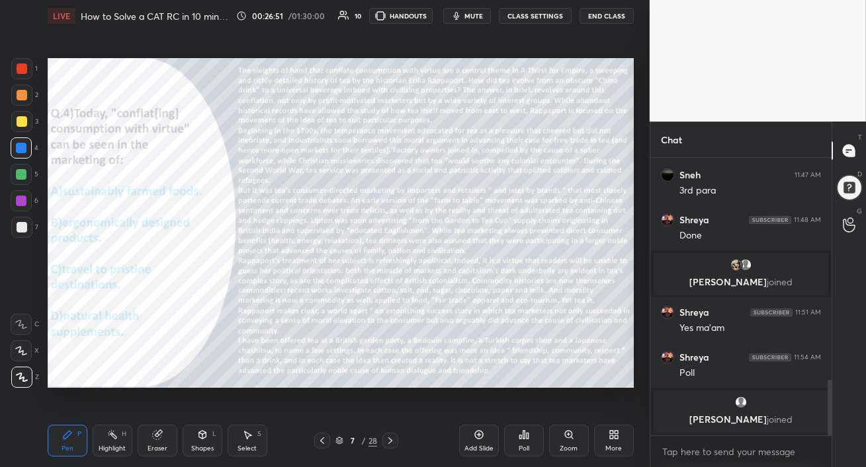
click at [22, 126] on div at bounding box center [22, 121] width 11 height 11
drag, startPoint x: 17, startPoint y: 146, endPoint x: 32, endPoint y: 146, distance: 15.2
click at [17, 146] on div at bounding box center [21, 148] width 11 height 11
click at [24, 174] on div at bounding box center [21, 174] width 11 height 11
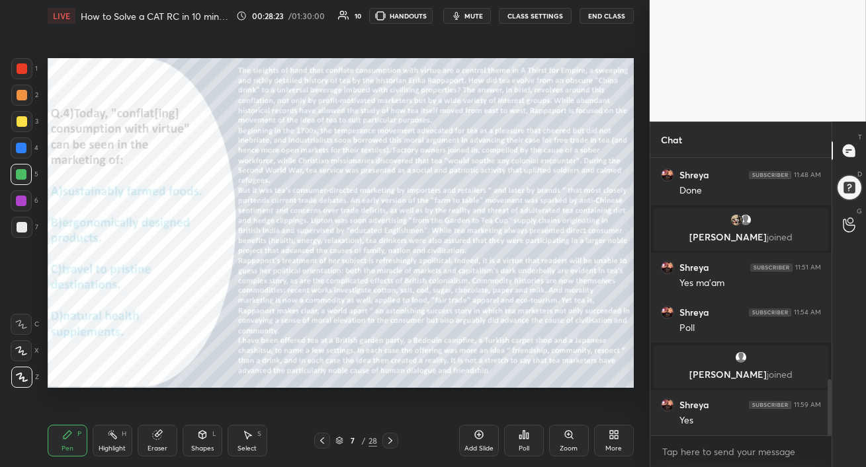
click at [520, 446] on div "Poll" at bounding box center [523, 449] width 11 height 7
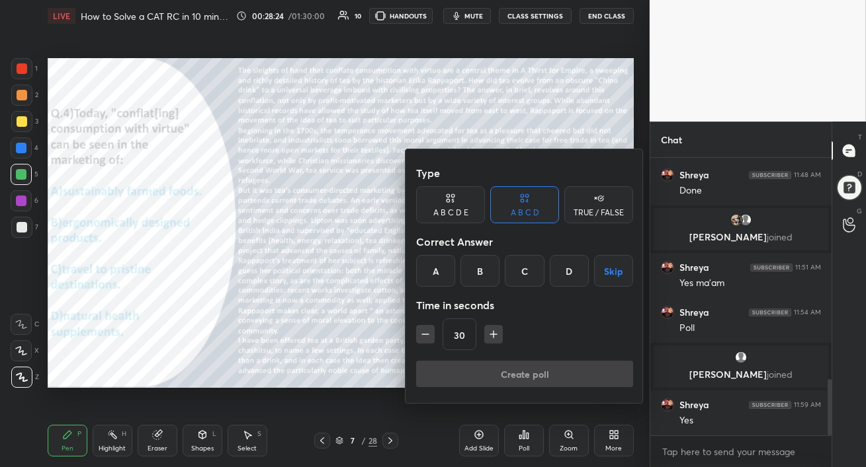
click at [432, 272] on div "A" at bounding box center [435, 271] width 39 height 32
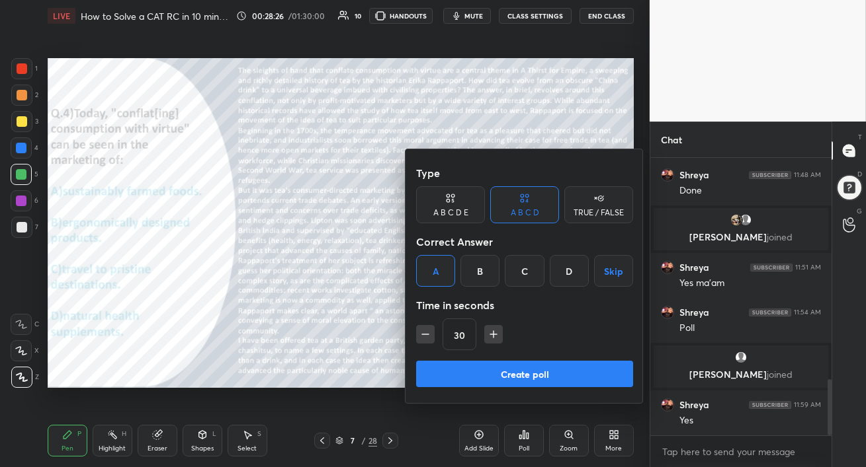
click at [494, 371] on button "Create poll" at bounding box center [524, 374] width 217 height 26
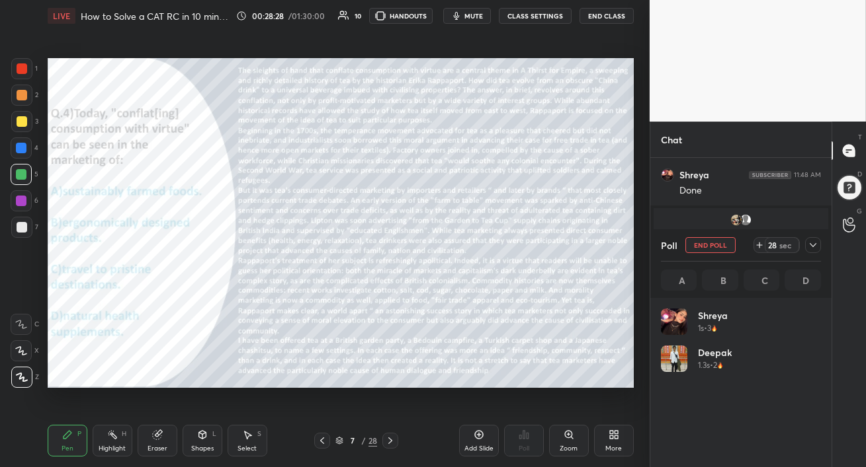
scroll to position [4, 4]
drag, startPoint x: 18, startPoint y: 143, endPoint x: 42, endPoint y: 157, distance: 28.1
click at [18, 143] on div at bounding box center [21, 148] width 11 height 11
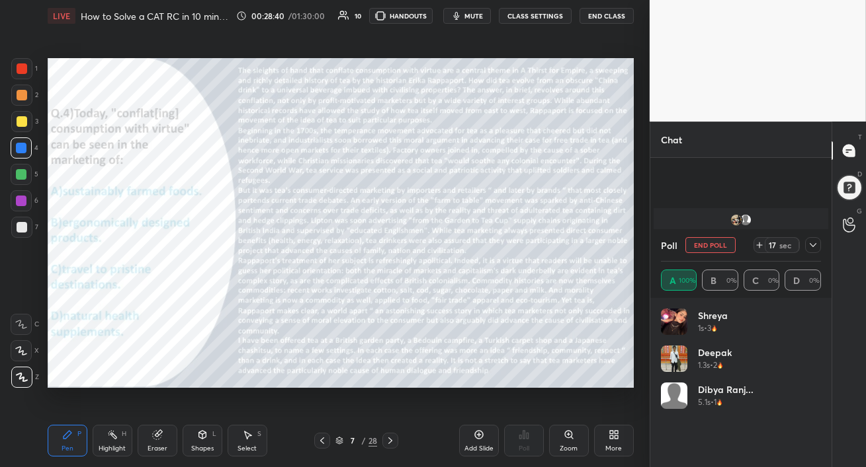
scroll to position [1217, 0]
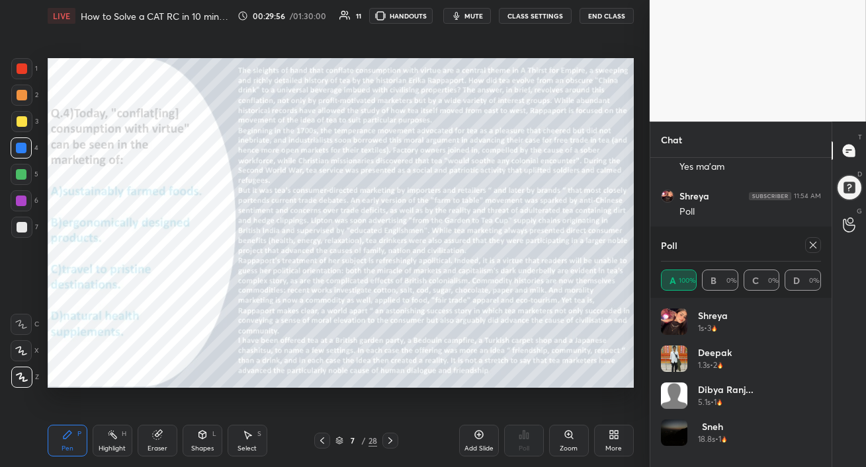
drag, startPoint x: 813, startPoint y: 247, endPoint x: 823, endPoint y: 249, distance: 10.0
click at [811, 247] on icon at bounding box center [812, 245] width 11 height 11
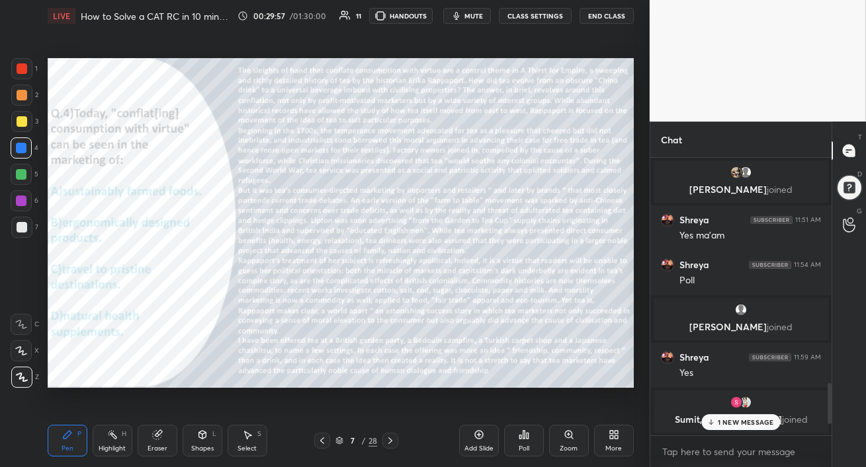
scroll to position [1147, 0]
click at [731, 423] on p "1 NEW MESSAGE" at bounding box center [745, 423] width 56 height 8
click at [323, 442] on icon at bounding box center [322, 441] width 11 height 11
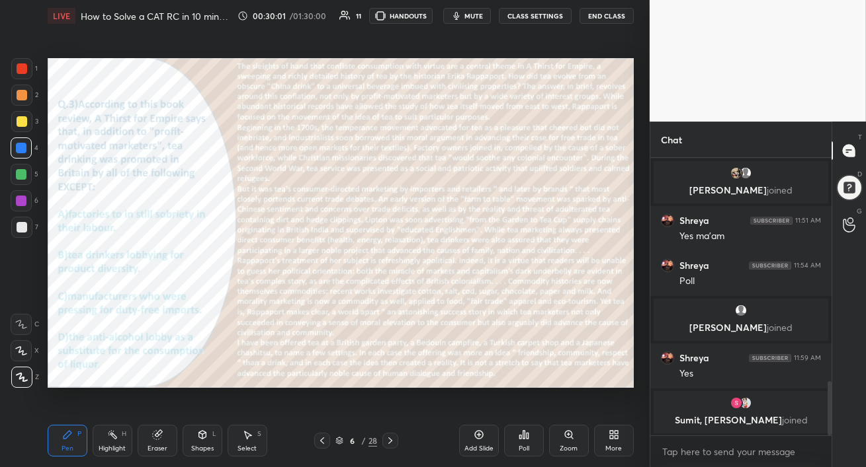
click at [324, 441] on icon at bounding box center [322, 441] width 11 height 11
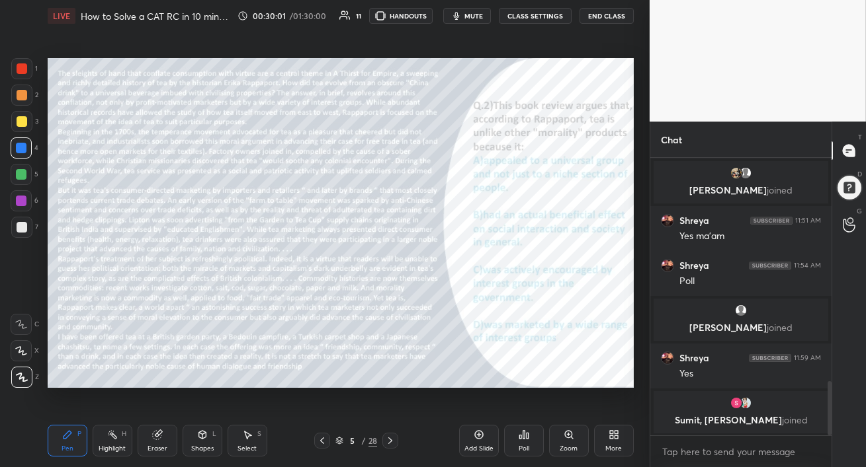
click at [325, 440] on icon at bounding box center [322, 441] width 11 height 11
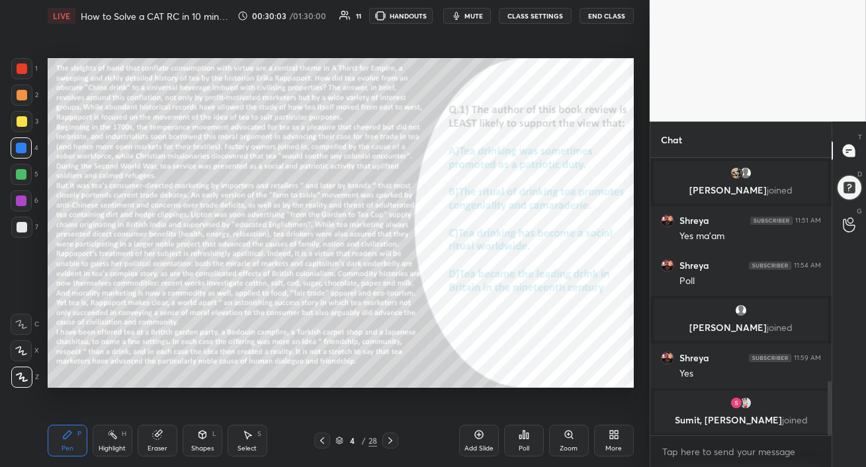
drag, startPoint x: 15, startPoint y: 177, endPoint x: 38, endPoint y: 186, distance: 24.9
click at [14, 177] on div at bounding box center [21, 174] width 21 height 21
click at [20, 96] on div at bounding box center [22, 95] width 11 height 11
click at [468, 16] on span "mute" at bounding box center [473, 15] width 19 height 9
click at [467, 16] on span "unmute" at bounding box center [472, 15] width 28 height 9
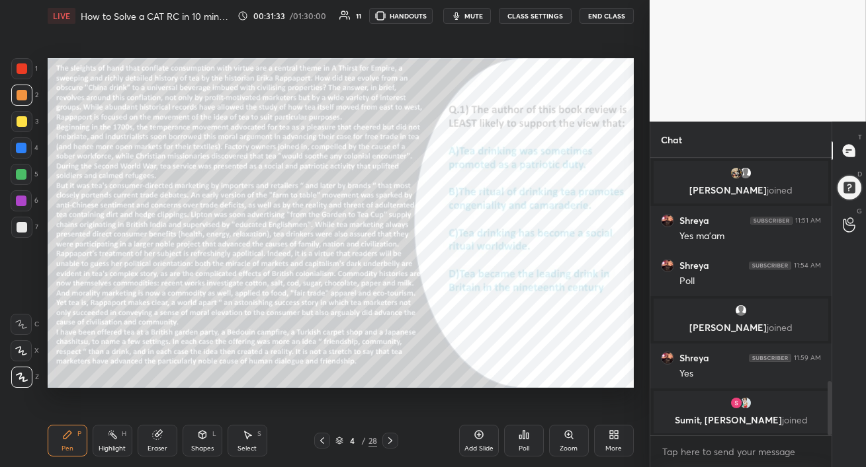
click at [522, 448] on div "Poll" at bounding box center [523, 449] width 11 height 7
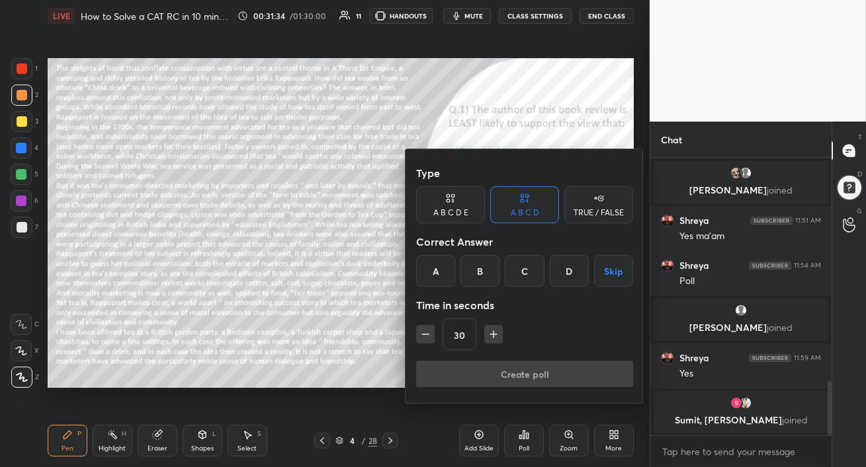
click at [562, 275] on div "D" at bounding box center [568, 271] width 39 height 32
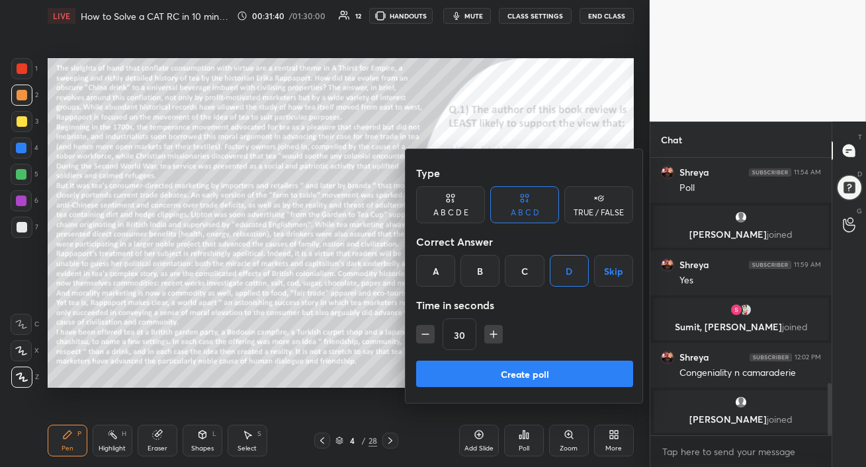
scroll to position [1220, 0]
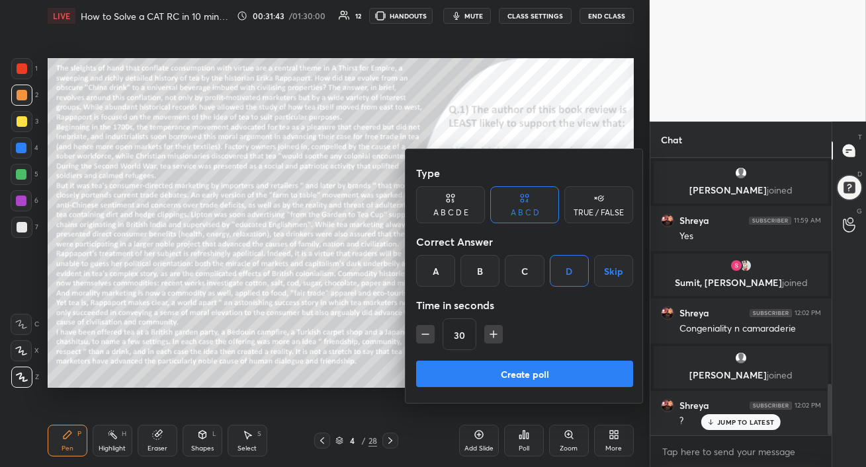
click at [352, 373] on div at bounding box center [433, 233] width 866 height 467
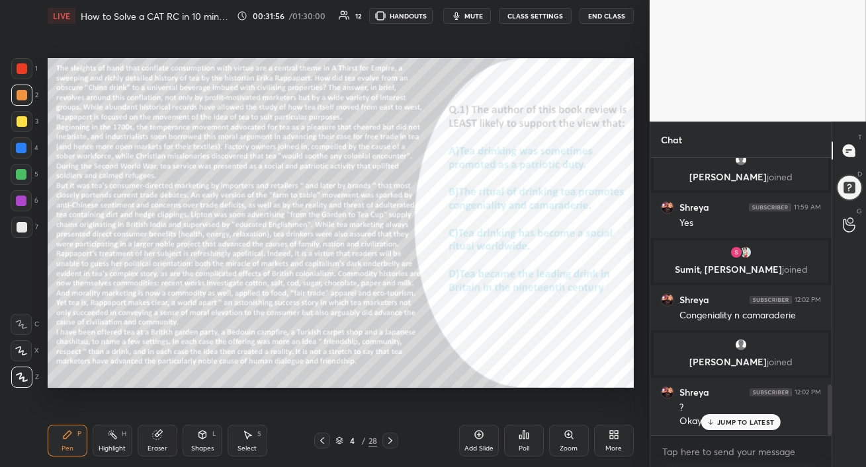
drag, startPoint x: 711, startPoint y: 417, endPoint x: 704, endPoint y: 424, distance: 10.3
click at [711, 417] on div "JUMP TO LATEST" at bounding box center [740, 423] width 79 height 16
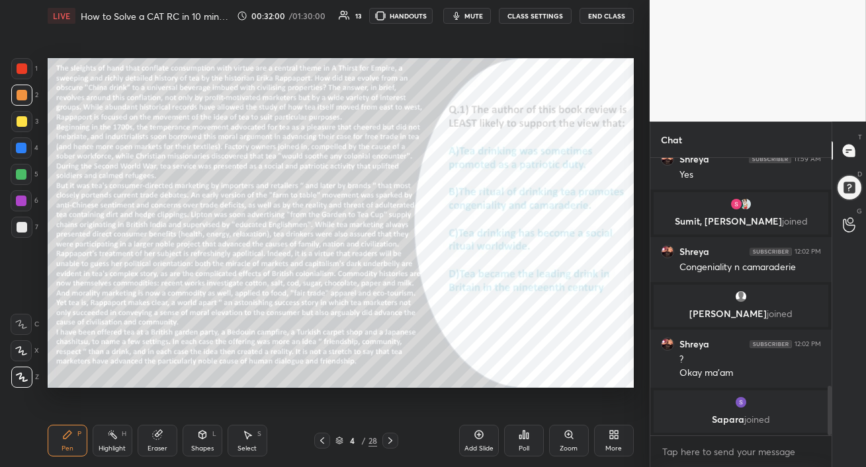
click at [526, 443] on div "Poll" at bounding box center [524, 441] width 40 height 32
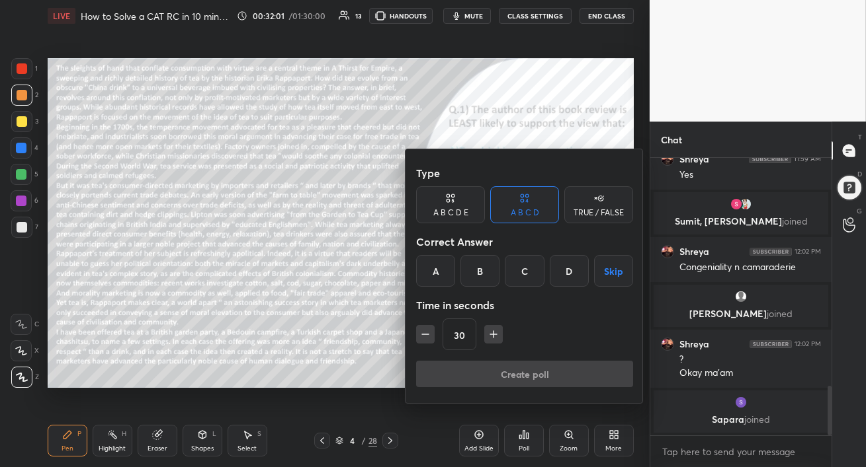
click at [567, 268] on div "D" at bounding box center [568, 271] width 39 height 32
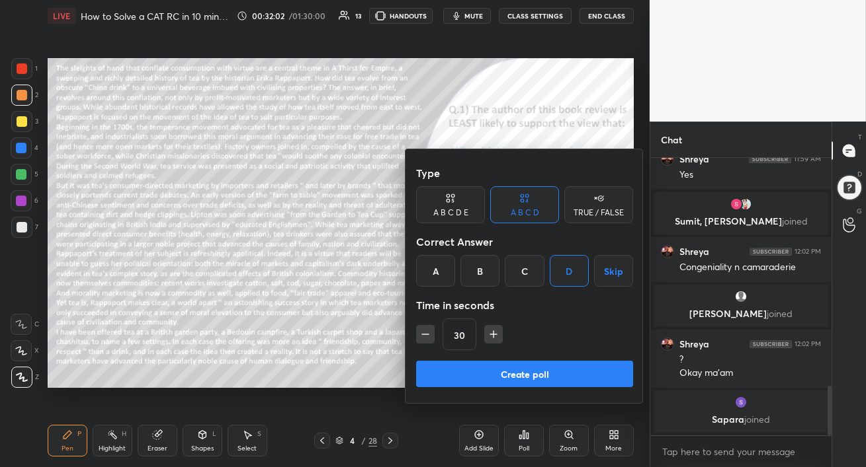
click at [537, 374] on button "Create poll" at bounding box center [524, 374] width 217 height 26
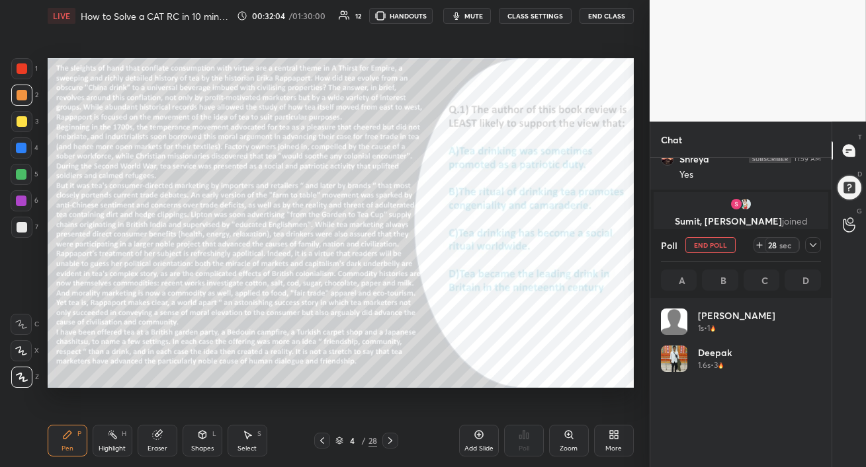
scroll to position [155, 156]
drag, startPoint x: 19, startPoint y: 115, endPoint x: 46, endPoint y: 132, distance: 31.5
click at [19, 116] on div at bounding box center [21, 121] width 21 height 21
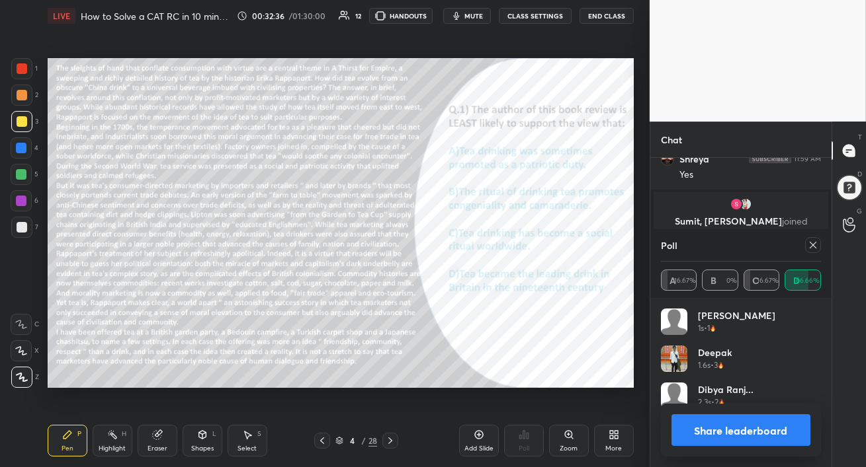
click at [17, 173] on div at bounding box center [21, 174] width 11 height 11
click at [815, 247] on icon at bounding box center [812, 245] width 11 height 11
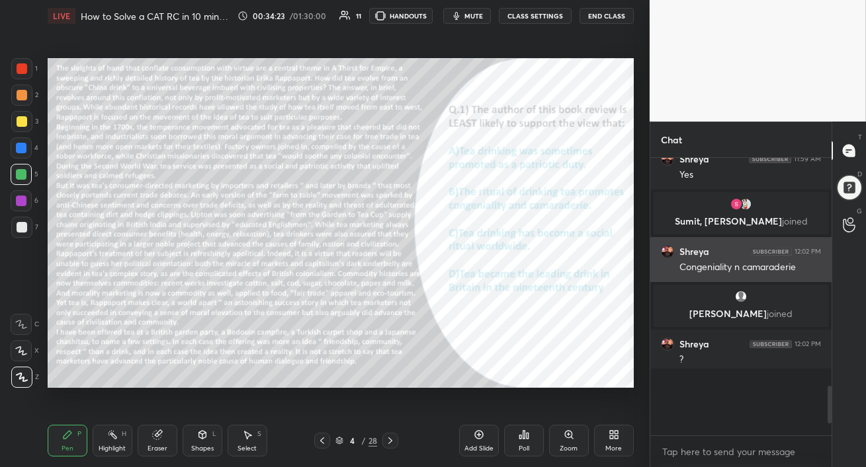
scroll to position [163, 177]
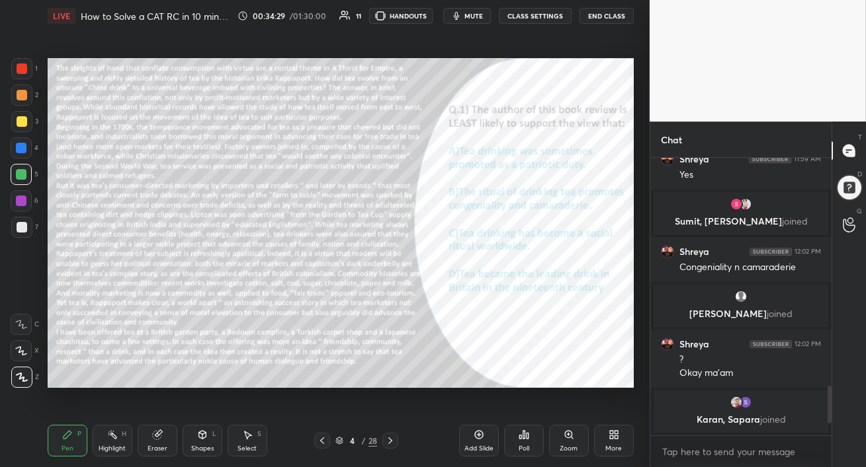
click at [480, 438] on icon at bounding box center [478, 435] width 9 height 9
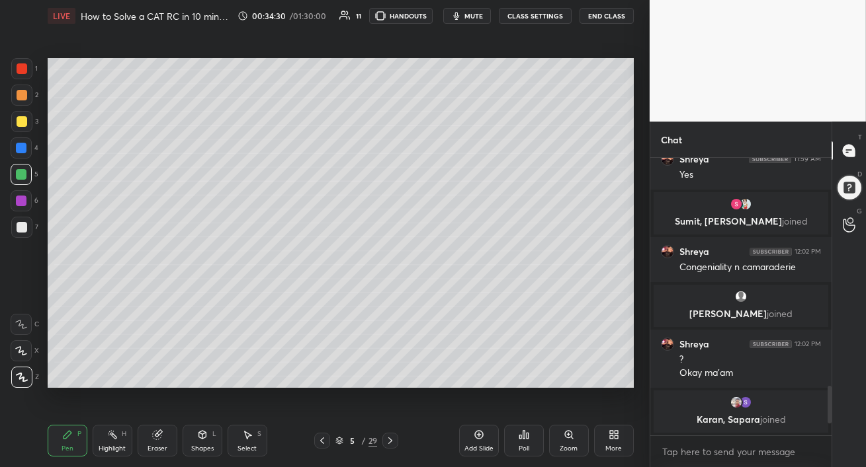
click at [22, 121] on div at bounding box center [22, 121] width 11 height 11
click at [13, 119] on div at bounding box center [21, 121] width 21 height 21
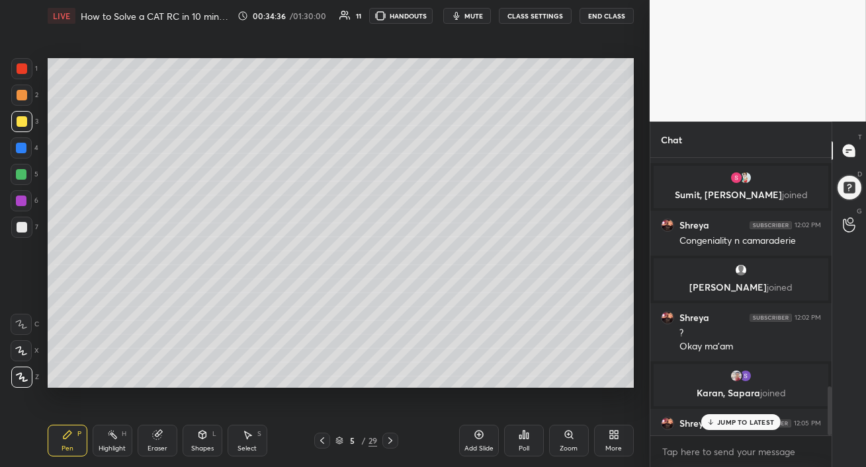
scroll to position [1299, 0]
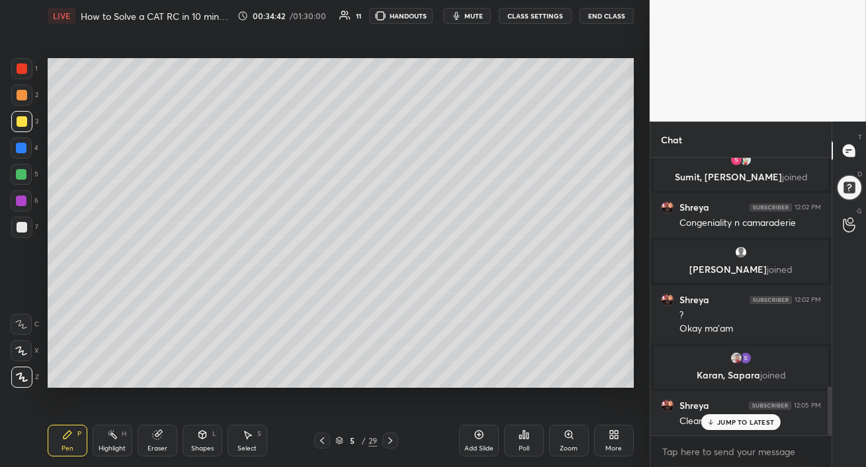
click at [727, 425] on p "JUMP TO LATEST" at bounding box center [745, 423] width 57 height 8
click at [21, 174] on div at bounding box center [21, 174] width 11 height 11
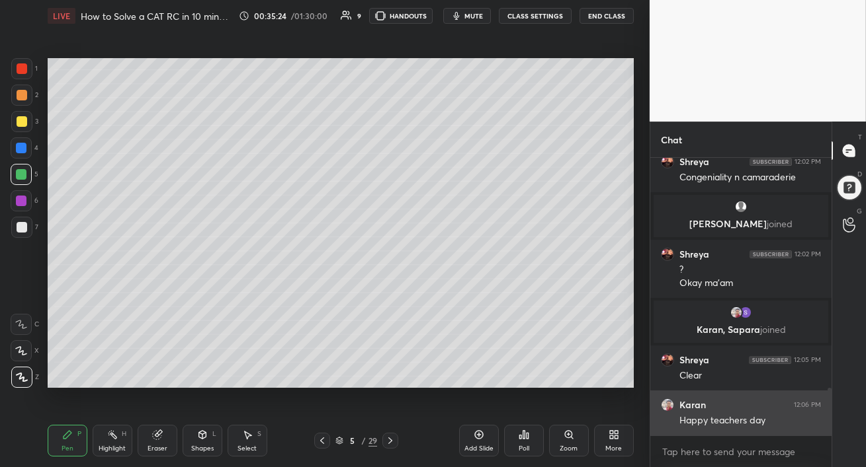
click at [688, 407] on h6 "Karan" at bounding box center [692, 405] width 26 height 12
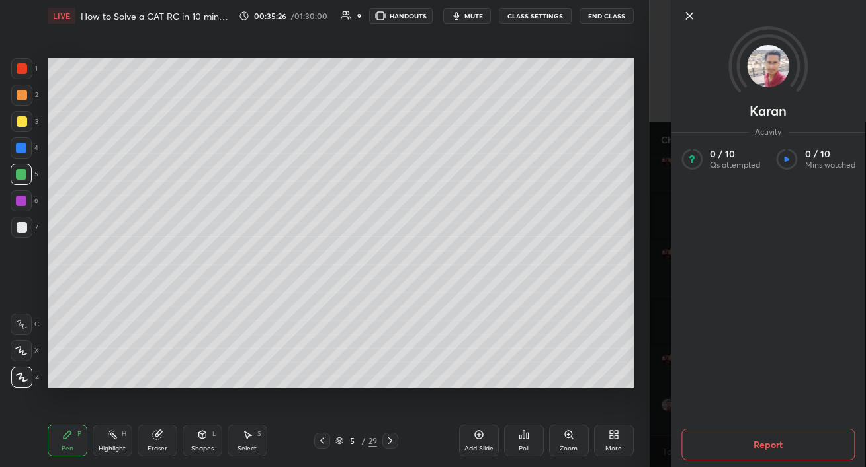
click at [754, 443] on button "Report" at bounding box center [768, 445] width 174 height 32
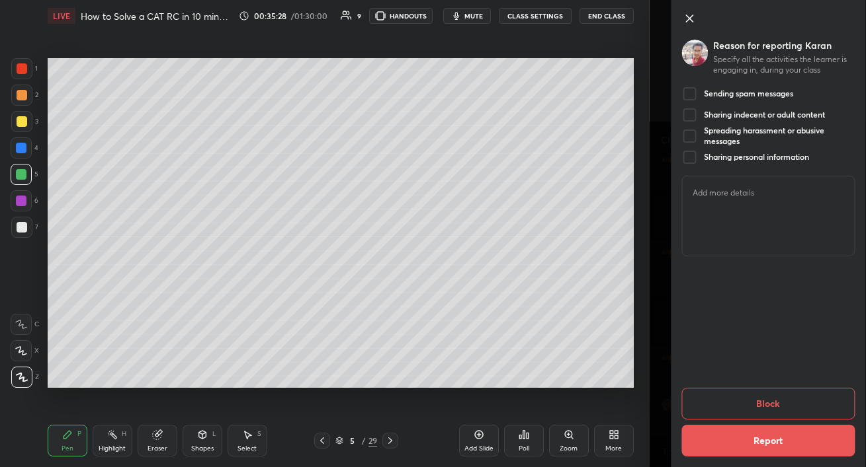
drag, startPoint x: 695, startPoint y: 94, endPoint x: 706, endPoint y: 118, distance: 26.3
click at [696, 94] on div at bounding box center [689, 94] width 16 height 16
click at [725, 316] on div "Block Report" at bounding box center [768, 357] width 174 height 200
click at [742, 401] on button "Block" at bounding box center [768, 404] width 174 height 32
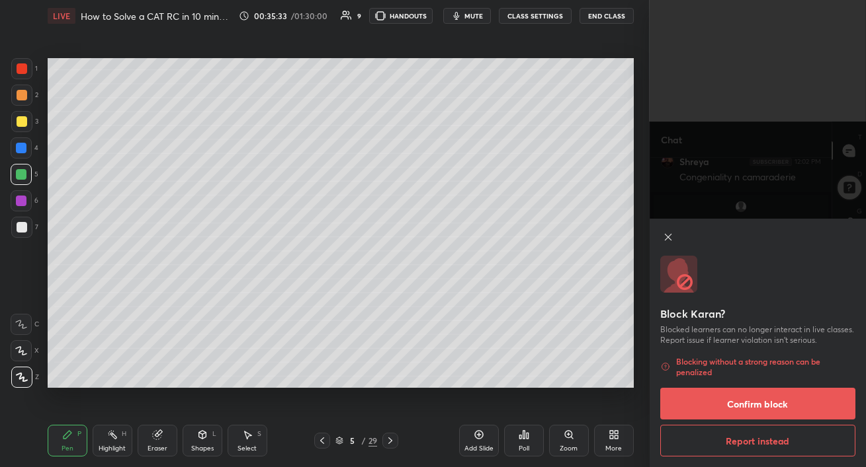
click at [752, 405] on button "Confirm block" at bounding box center [757, 404] width 195 height 32
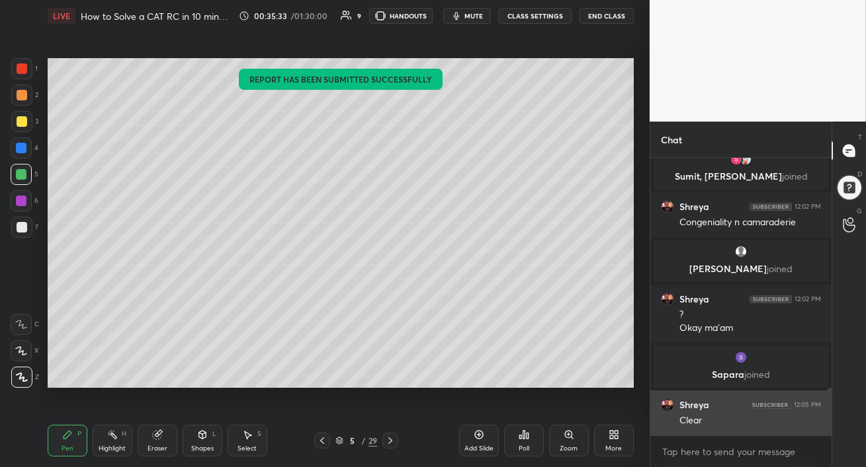
scroll to position [1341, 0]
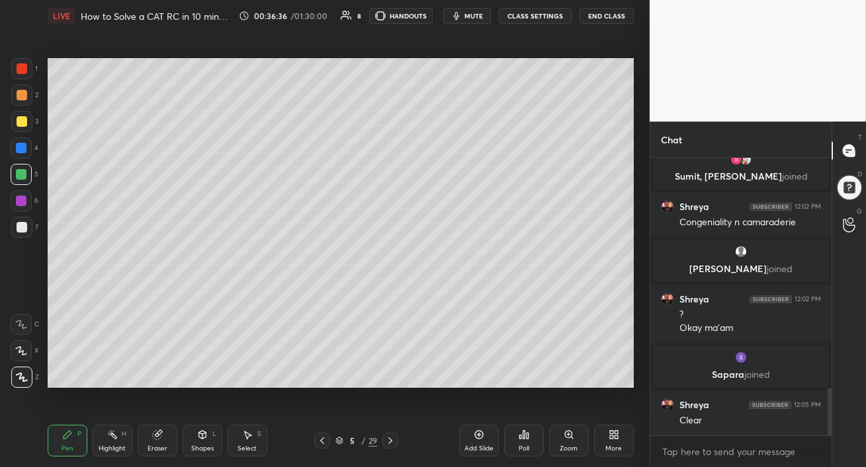
click at [20, 119] on div at bounding box center [22, 121] width 11 height 11
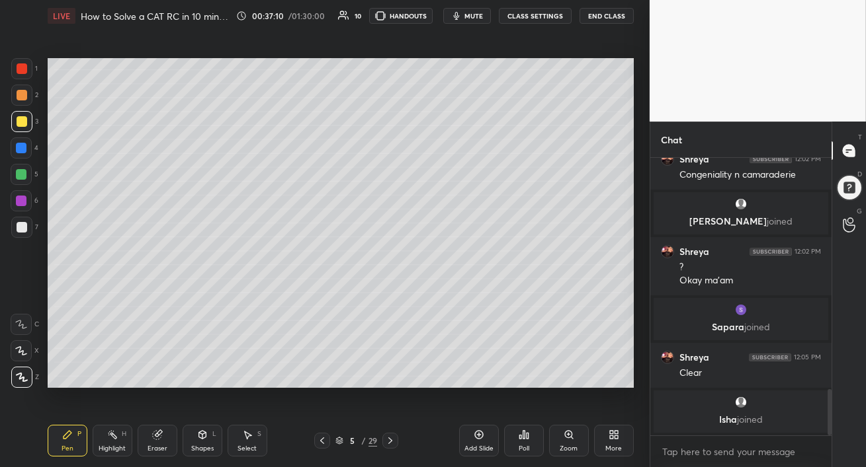
scroll to position [1381, 0]
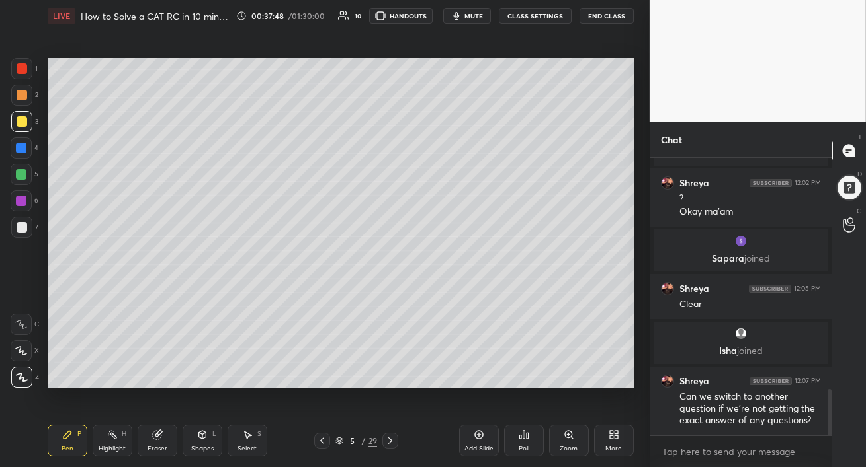
click at [476, 439] on icon at bounding box center [478, 435] width 11 height 11
drag, startPoint x: 28, startPoint y: 119, endPoint x: 36, endPoint y: 120, distance: 8.0
click at [28, 119] on div at bounding box center [21, 121] width 21 height 21
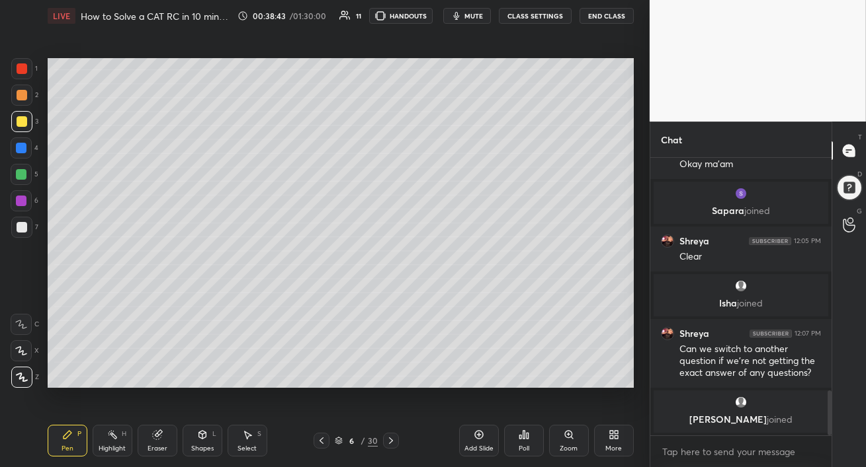
click at [17, 120] on div at bounding box center [22, 121] width 11 height 11
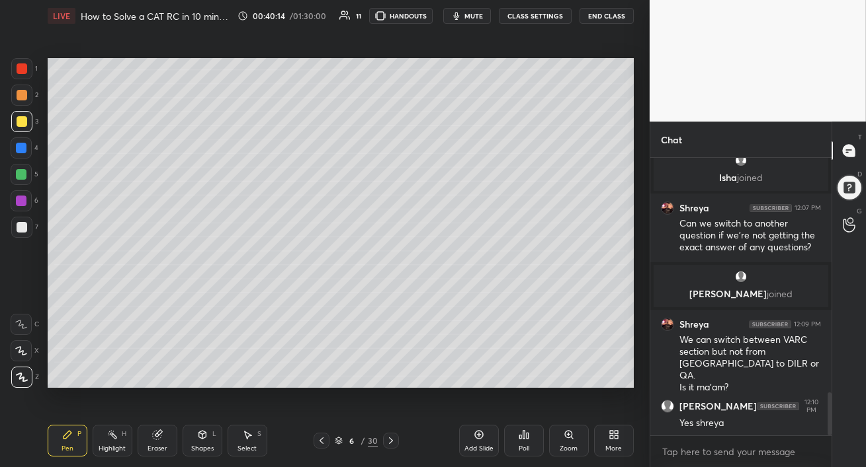
scroll to position [1572, 0]
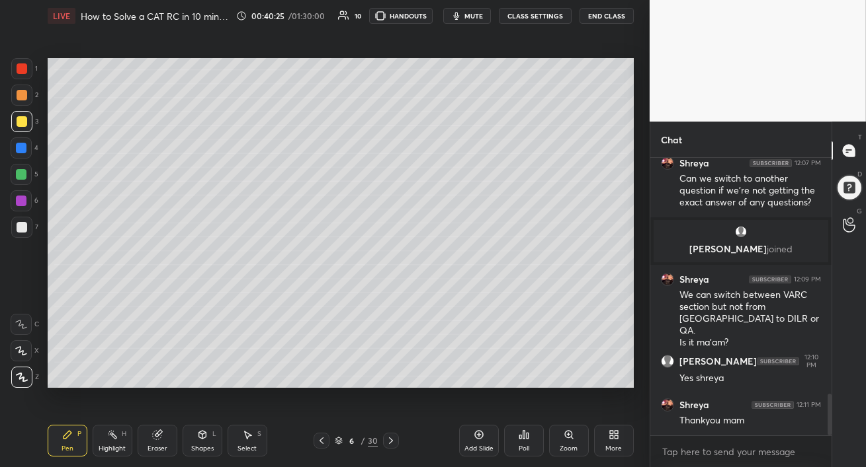
click at [618, 434] on icon at bounding box center [613, 435] width 11 height 11
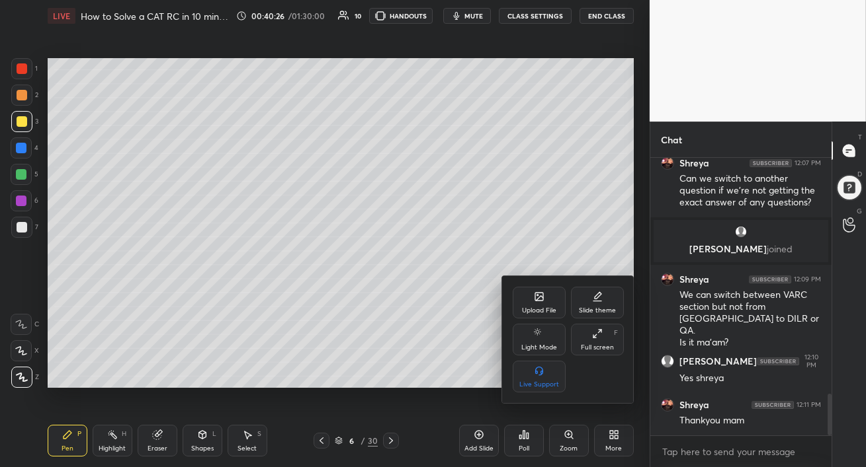
click at [530, 298] on div "Upload File" at bounding box center [538, 303] width 53 height 32
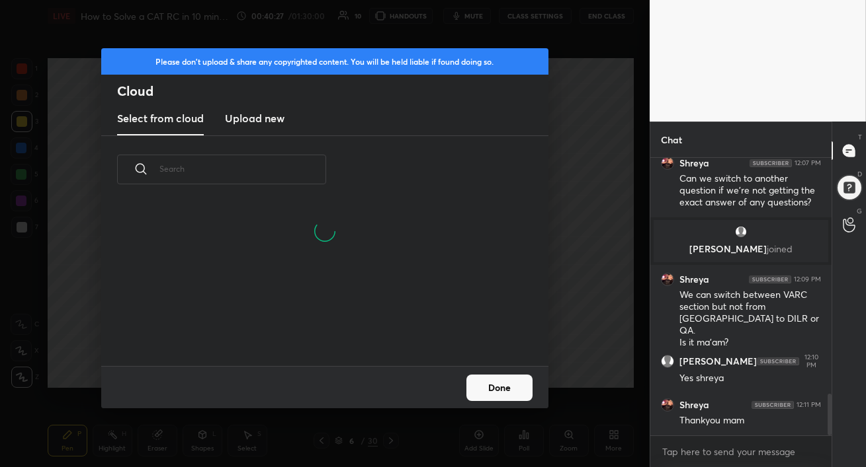
scroll to position [163, 425]
click at [251, 120] on h3 "Upload new" at bounding box center [255, 118] width 60 height 16
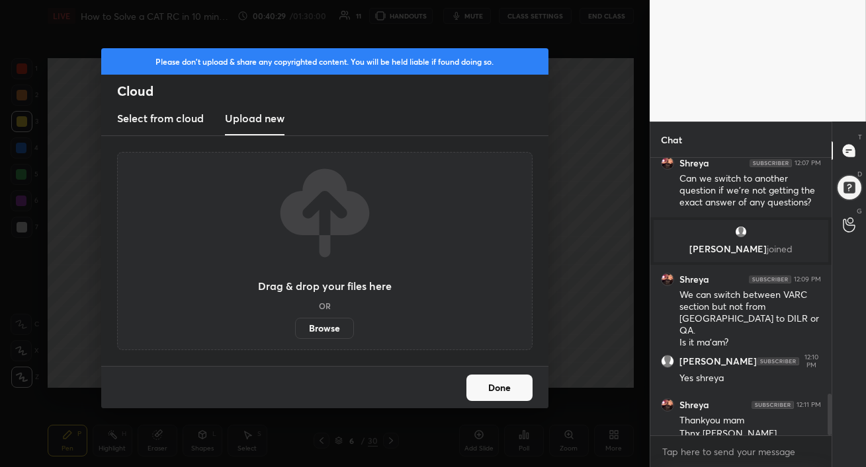
click at [325, 326] on label "Browse" at bounding box center [324, 328] width 59 height 21
click at [295, 326] on input "Browse" at bounding box center [295, 328] width 0 height 21
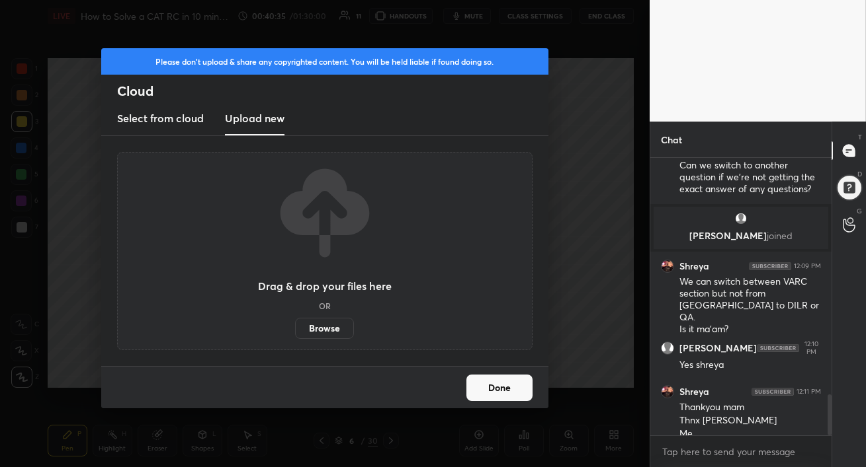
scroll to position [1599, 0]
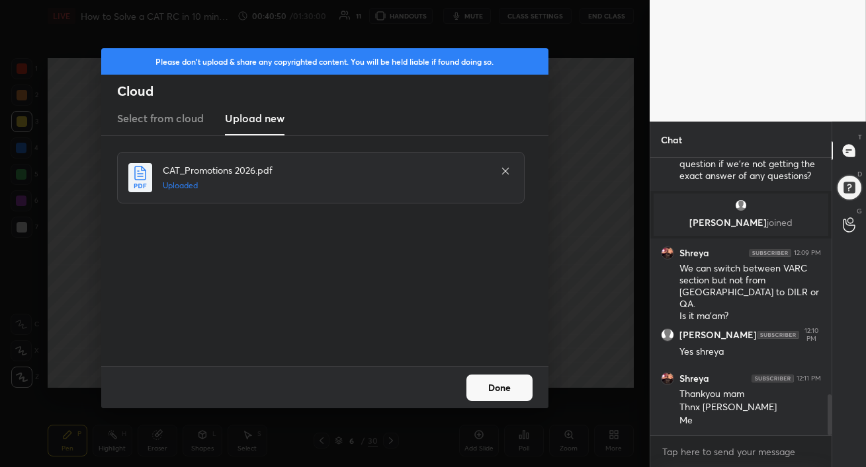
click at [487, 390] on button "Done" at bounding box center [499, 388] width 66 height 26
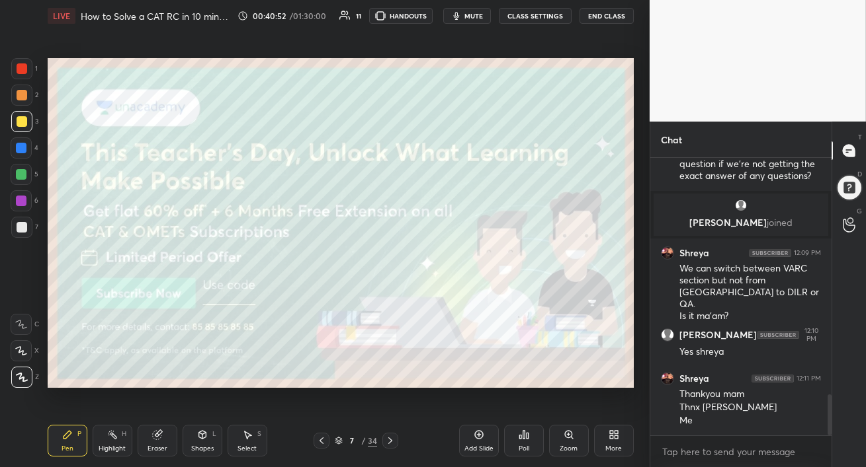
click at [391, 440] on icon at bounding box center [390, 441] width 4 height 7
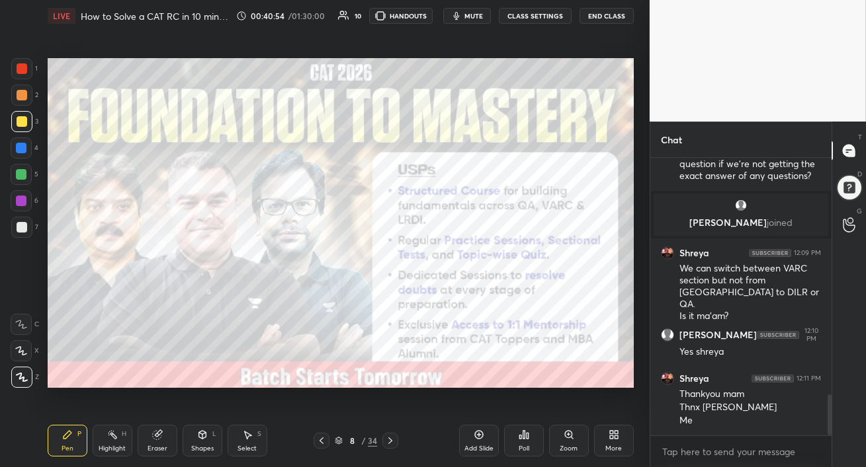
click at [26, 175] on div at bounding box center [21, 174] width 21 height 21
click at [325, 438] on icon at bounding box center [321, 441] width 11 height 11
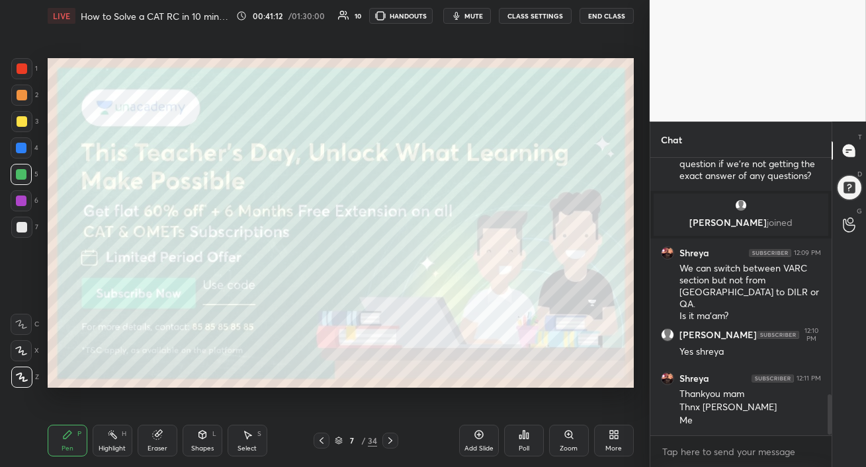
click at [388, 441] on icon at bounding box center [390, 441] width 11 height 11
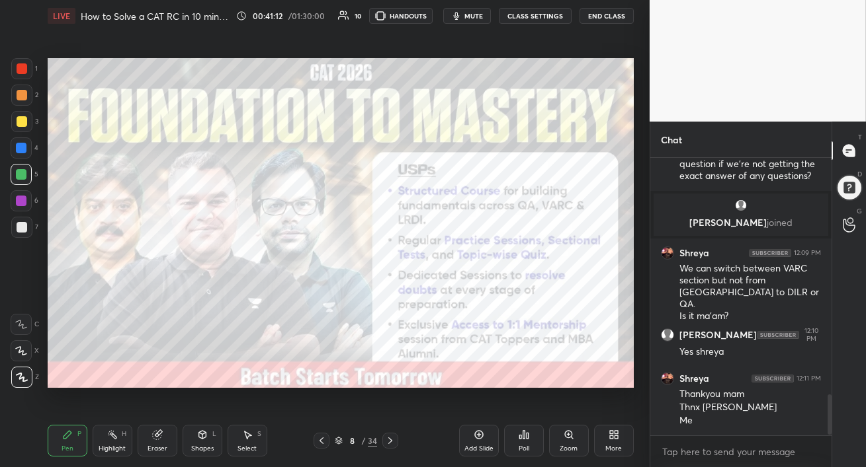
click at [389, 440] on icon at bounding box center [390, 441] width 11 height 11
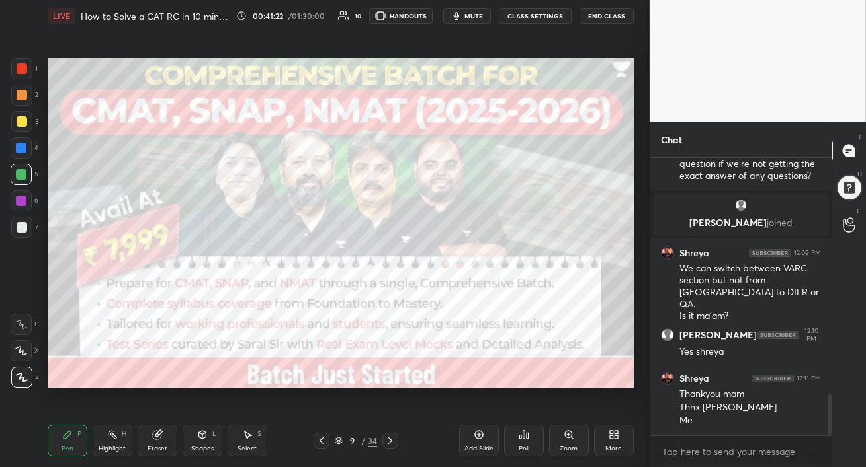
click at [319, 441] on icon at bounding box center [321, 441] width 11 height 11
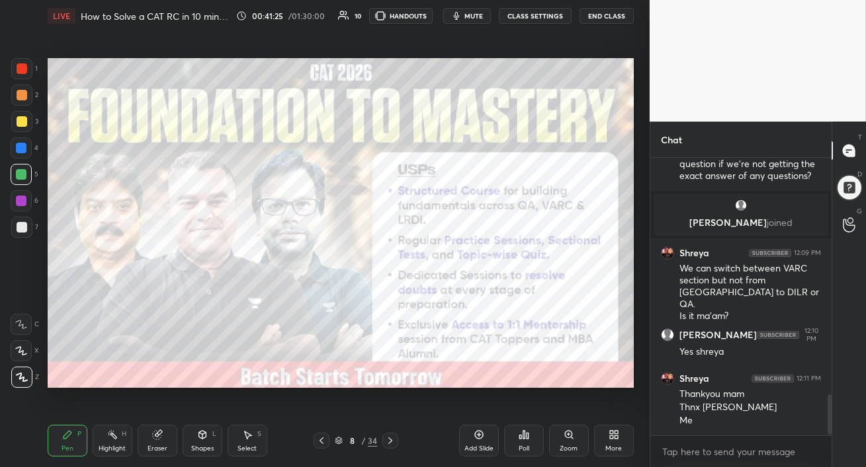
click at [322, 440] on icon at bounding box center [321, 441] width 11 height 11
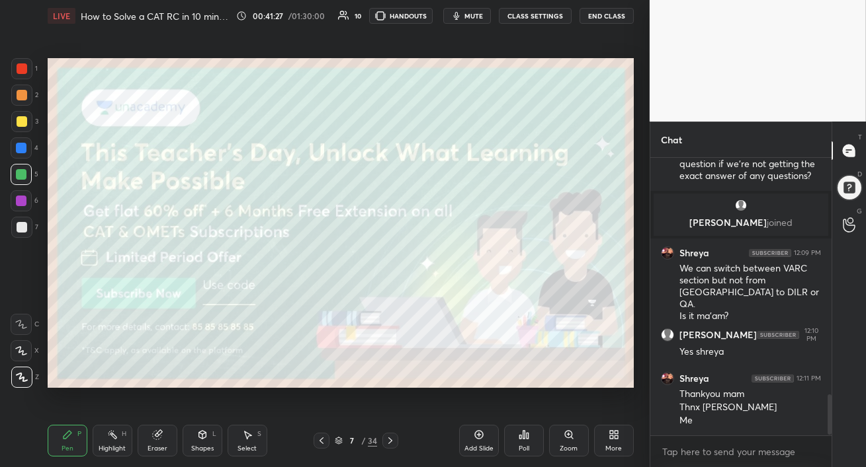
click at [24, 149] on div at bounding box center [21, 148] width 11 height 11
click at [22, 122] on div at bounding box center [22, 121] width 11 height 11
click at [390, 439] on icon at bounding box center [390, 441] width 11 height 11
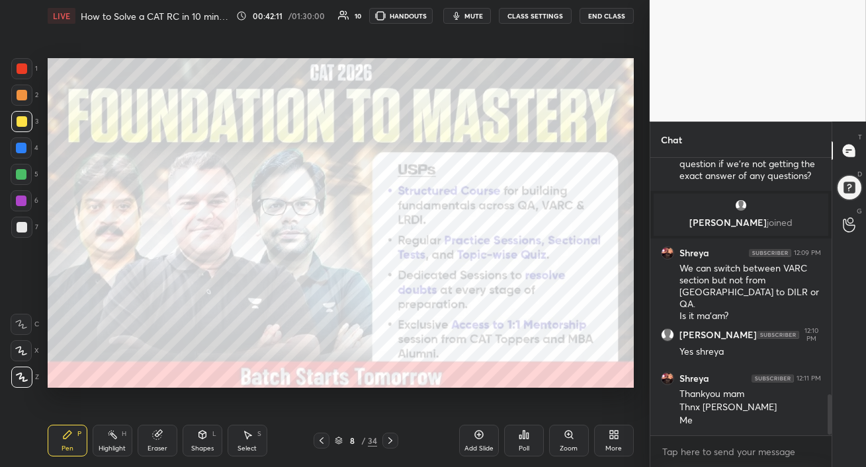
click at [391, 440] on icon at bounding box center [390, 441] width 11 height 11
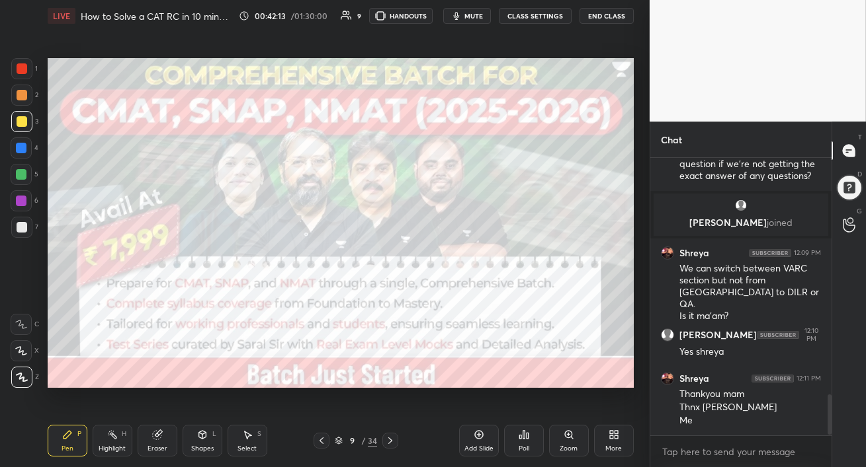
click at [483, 438] on icon at bounding box center [478, 435] width 11 height 11
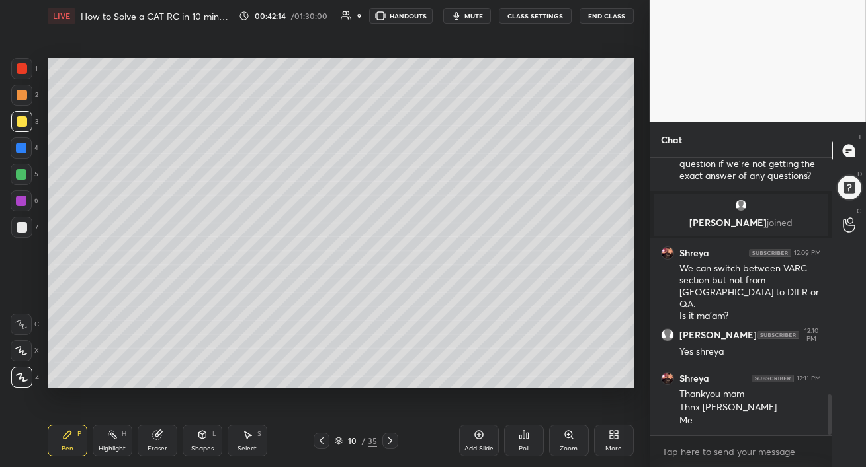
drag, startPoint x: 17, startPoint y: 114, endPoint x: 24, endPoint y: 116, distance: 7.7
click at [17, 114] on div at bounding box center [21, 121] width 21 height 21
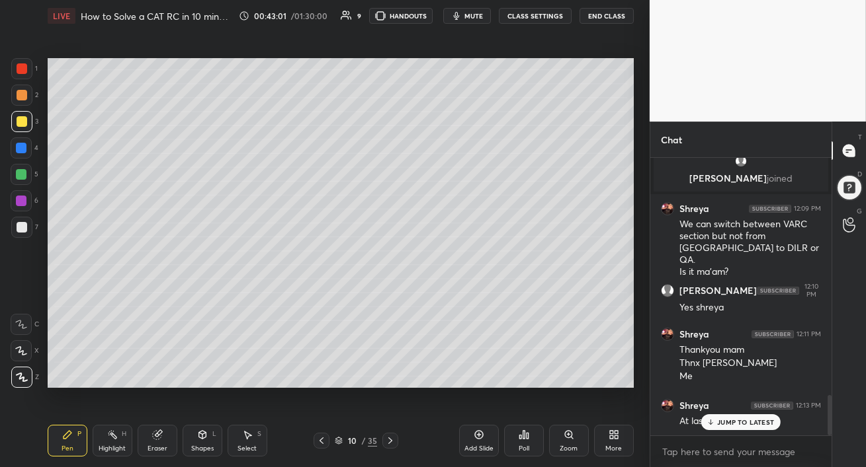
drag, startPoint x: 19, startPoint y: 175, endPoint x: 47, endPoint y: 190, distance: 32.2
click at [19, 175] on div at bounding box center [21, 174] width 11 height 11
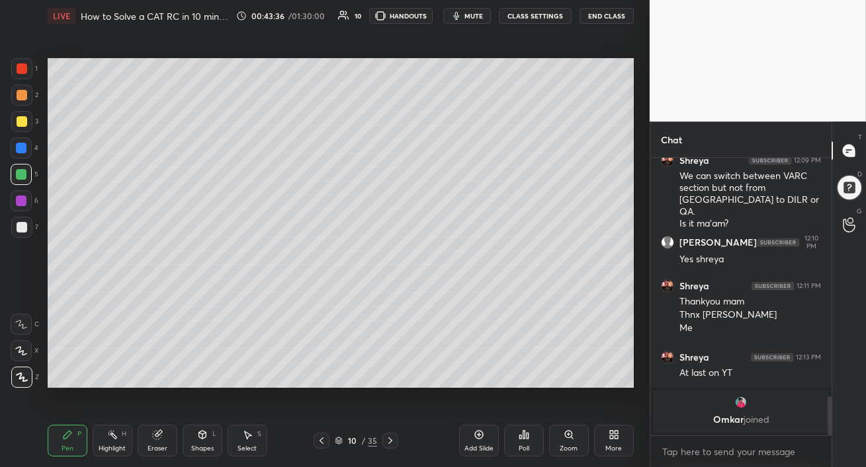
click at [21, 174] on div at bounding box center [21, 174] width 11 height 11
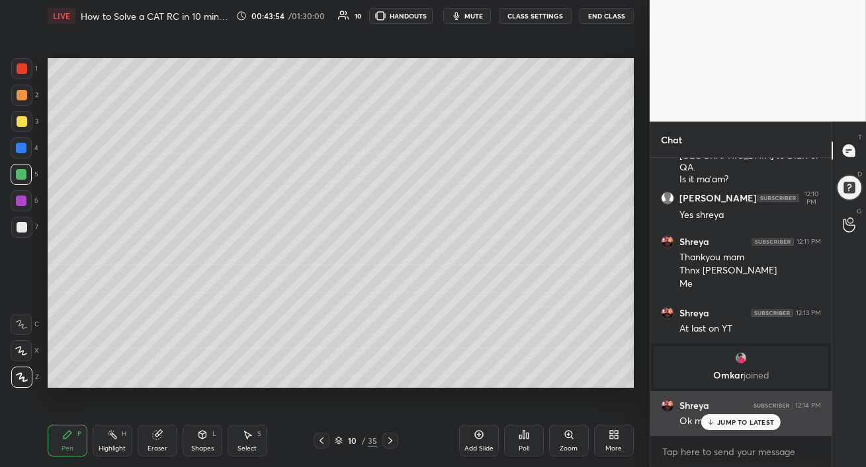
drag, startPoint x: 717, startPoint y: 422, endPoint x: 736, endPoint y: 423, distance: 18.5
click at [717, 421] on p "JUMP TO LATEST" at bounding box center [745, 423] width 57 height 8
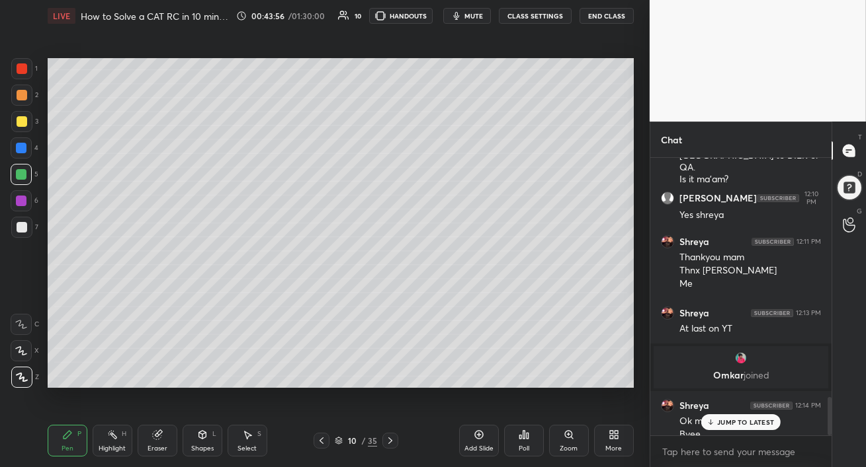
scroll to position [1749, 0]
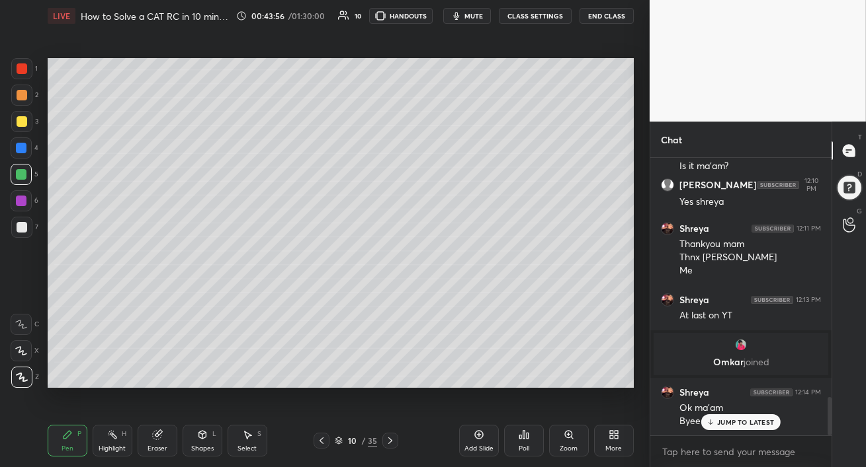
click at [599, 17] on button "End Class" at bounding box center [606, 16] width 54 height 16
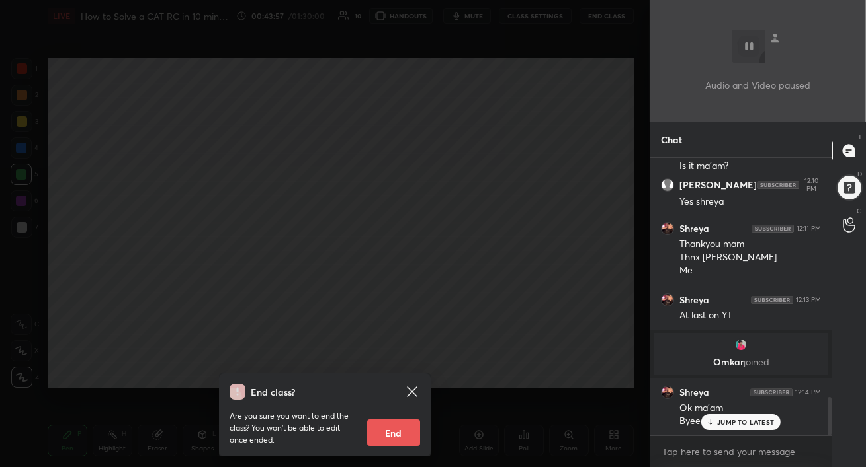
click at [397, 432] on button "End" at bounding box center [393, 433] width 53 height 26
type textarea "x"
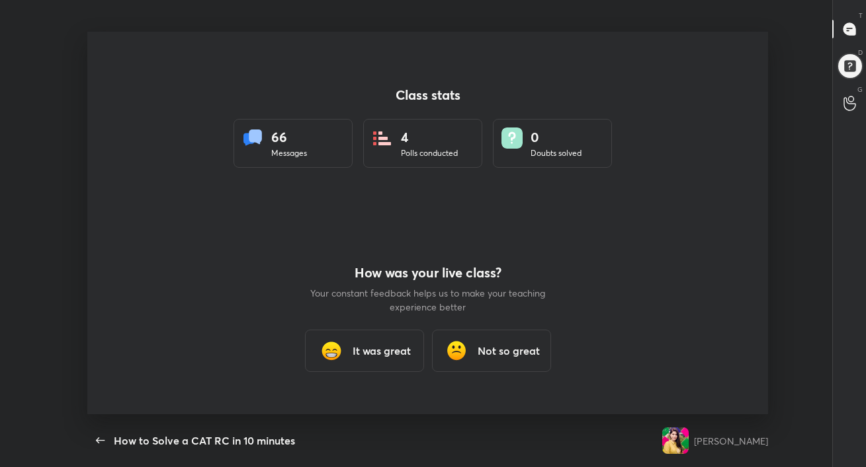
scroll to position [0, 0]
